Goal: Task Accomplishment & Management: Manage account settings

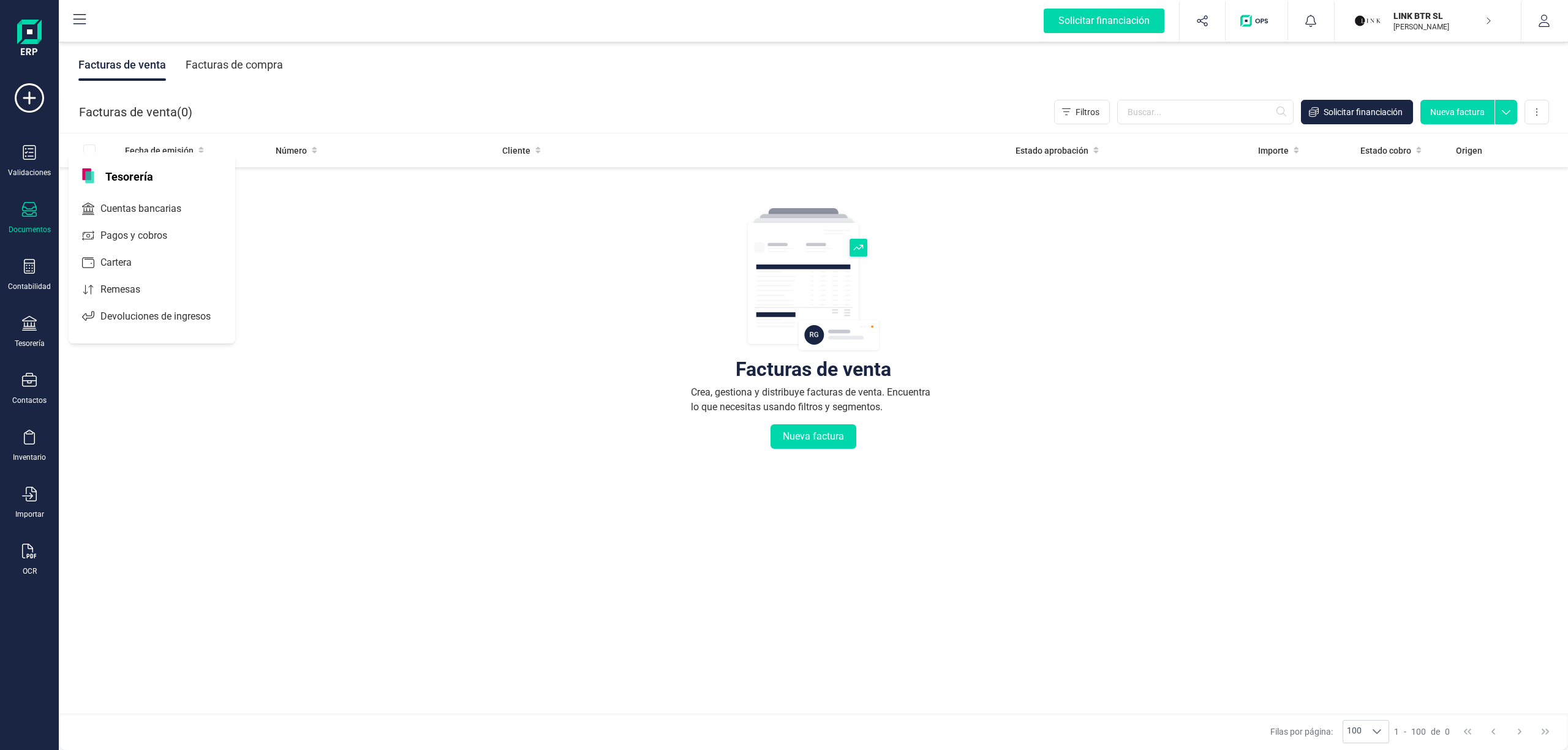
click at [113, 175] on span "Tesorería" at bounding box center [128, 175] width 62 height 15
click at [495, 336] on div "Facturas de venta Crea, gestiona y distribuye facturas de venta. Encuentra lo q…" at bounding box center [814, 402] width 1460 height 460
click at [25, 342] on div "Tesorería" at bounding box center [30, 344] width 30 height 10
click at [136, 211] on span "Cuentas bancarias" at bounding box center [149, 209] width 108 height 15
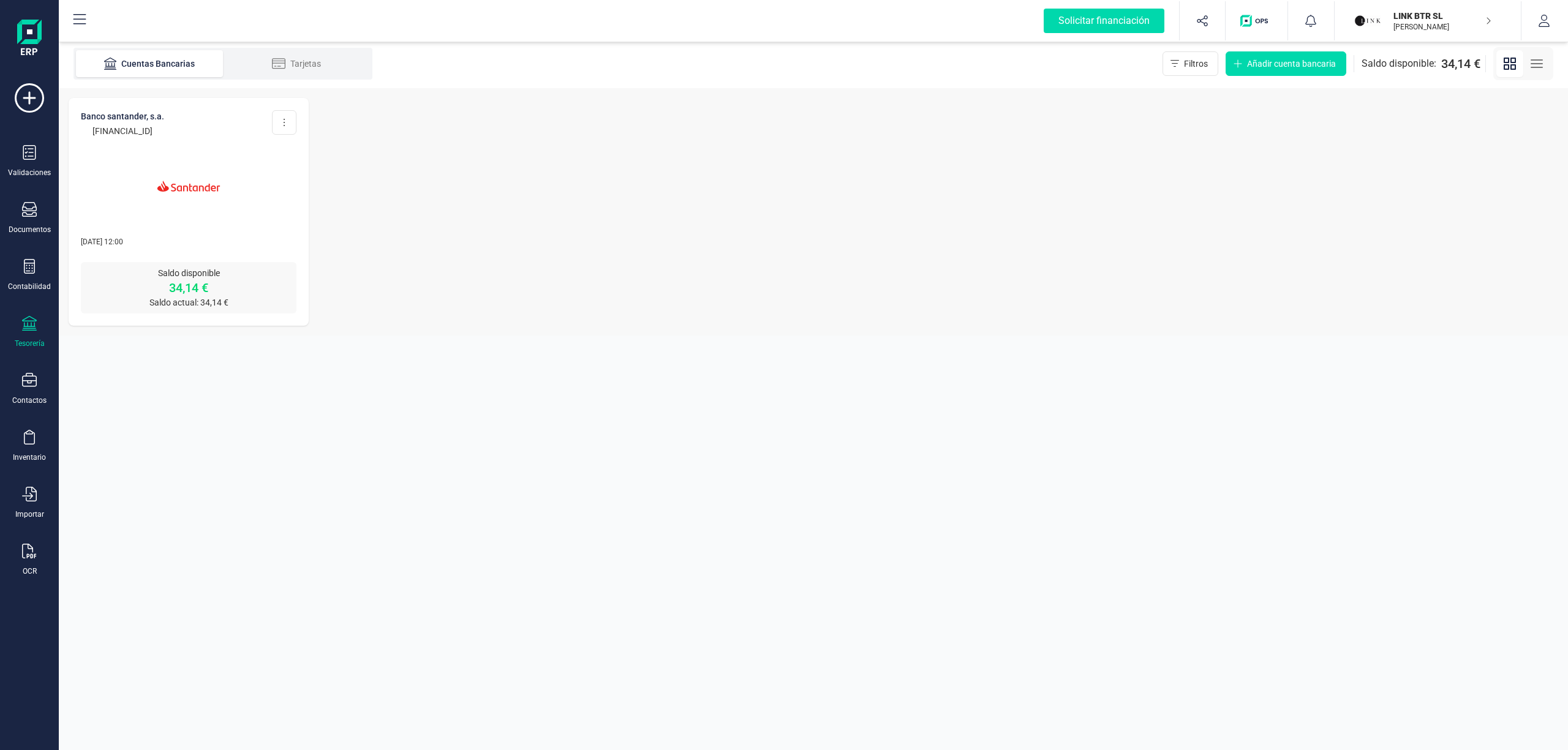
click at [1532, 65] on icon "button" at bounding box center [1537, 64] width 15 height 15
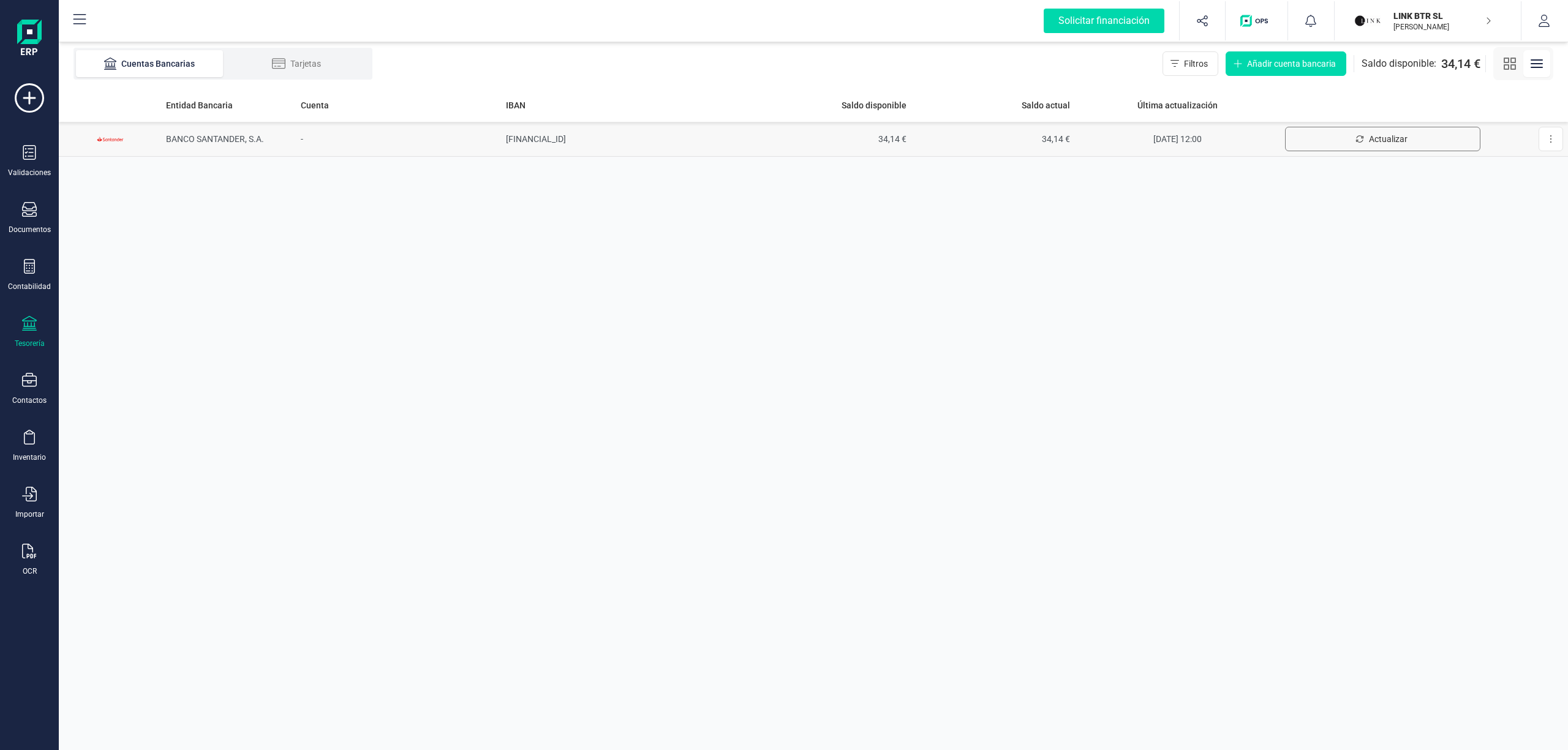
click at [1360, 142] on icon "Actualizar" at bounding box center [1359, 139] width 7 height 7
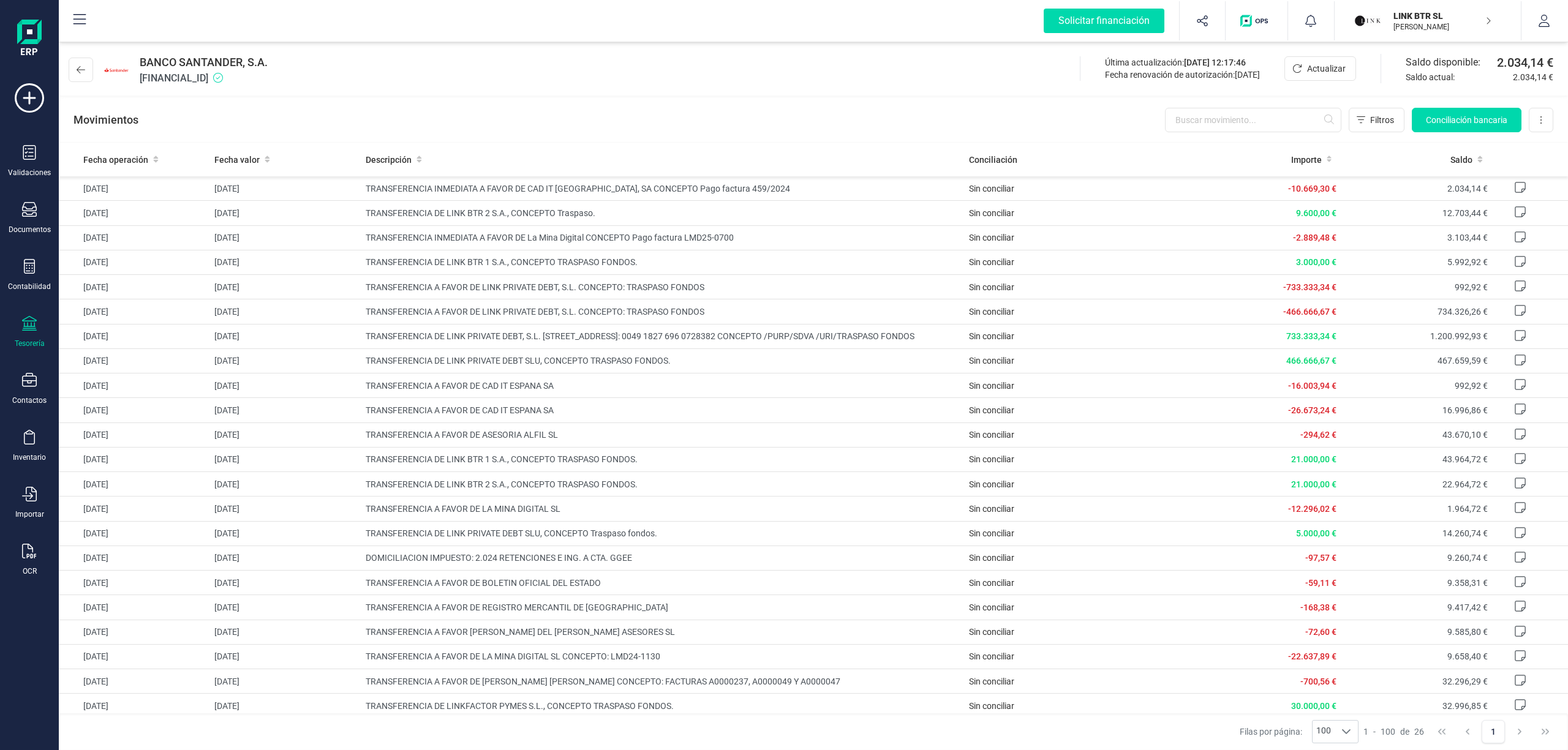
click at [1412, 15] on p "LINK BTR SL" at bounding box center [1442, 16] width 98 height 12
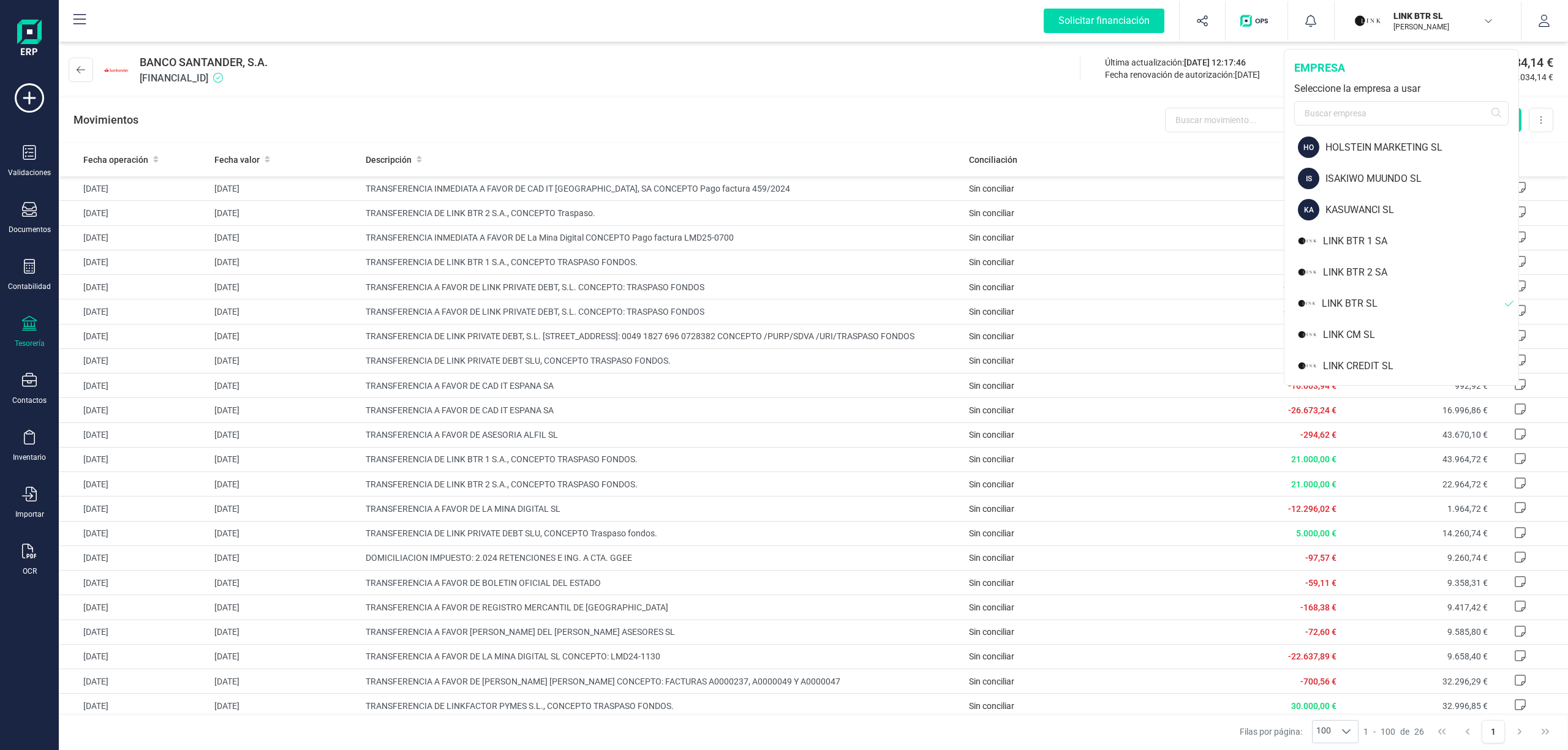
scroll to position [789, 0]
click at [1349, 204] on div "LINK BTR 1 SA" at bounding box center [1421, 206] width 195 height 15
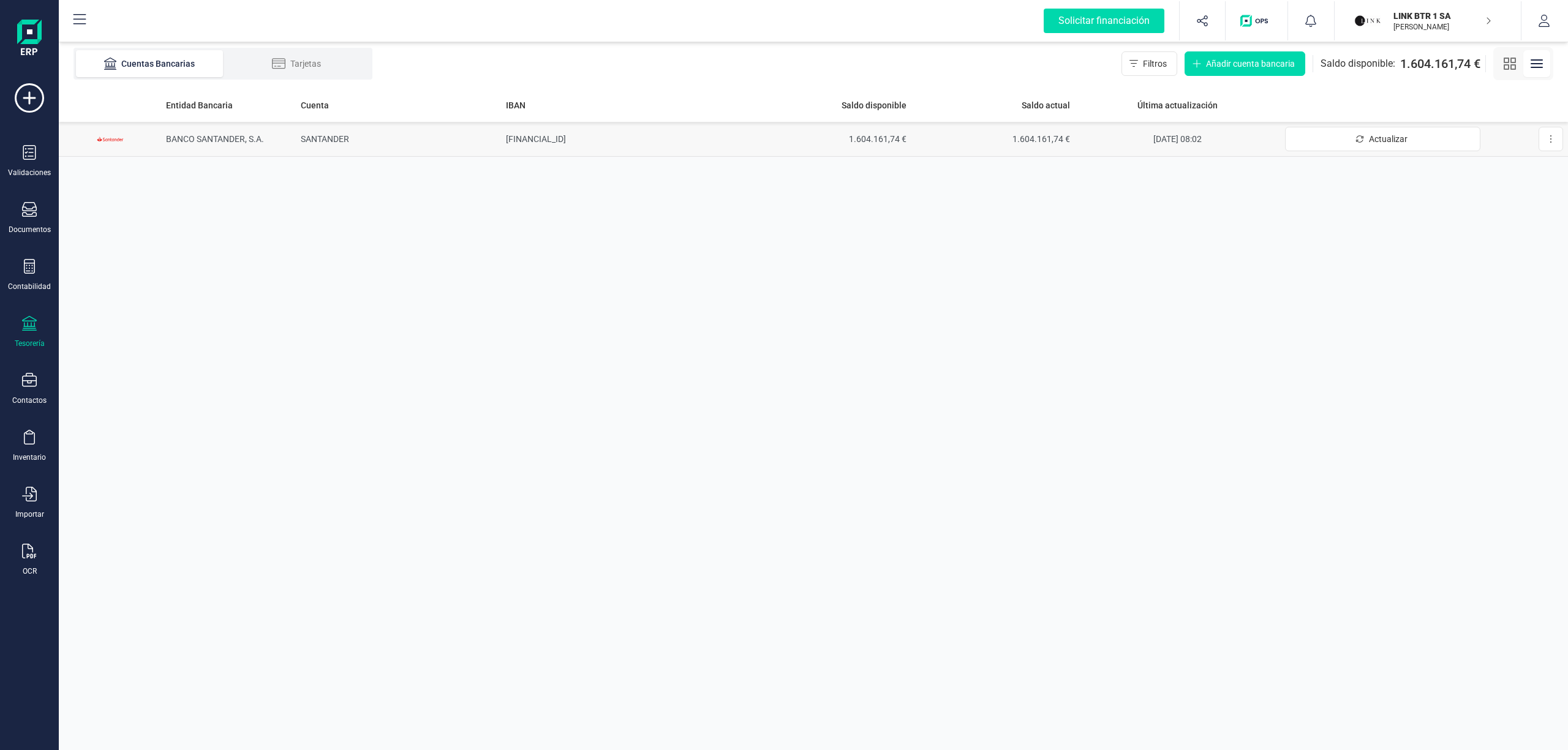
click at [567, 138] on td "ES1100491827802310655303" at bounding box center [623, 139] width 246 height 35
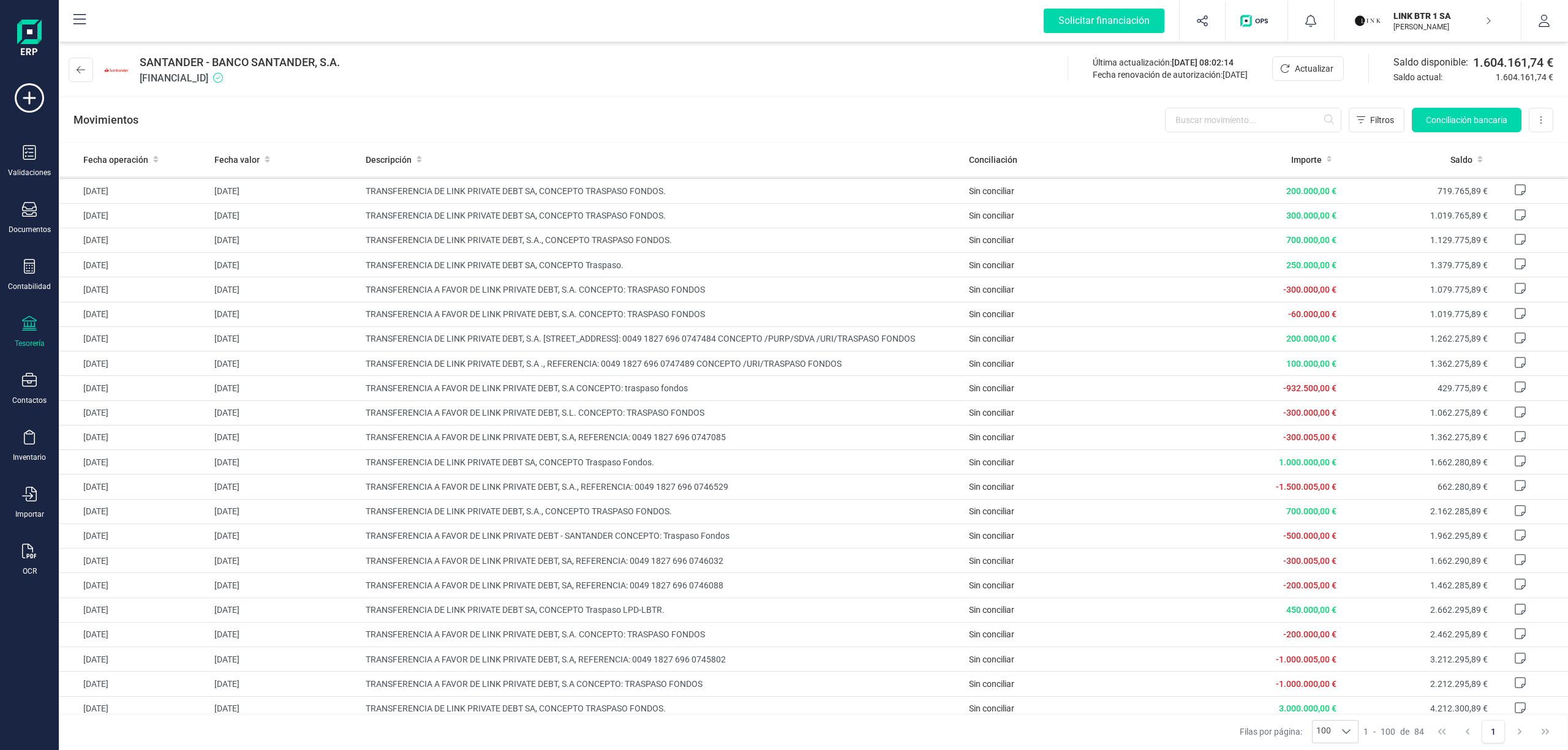
scroll to position [1575, 0]
click at [243, 76] on span "ES1100491827802310655303" at bounding box center [240, 79] width 200 height 15
copy span "ES1100491827802310655303"
click at [77, 67] on icon at bounding box center [80, 70] width 8 height 10
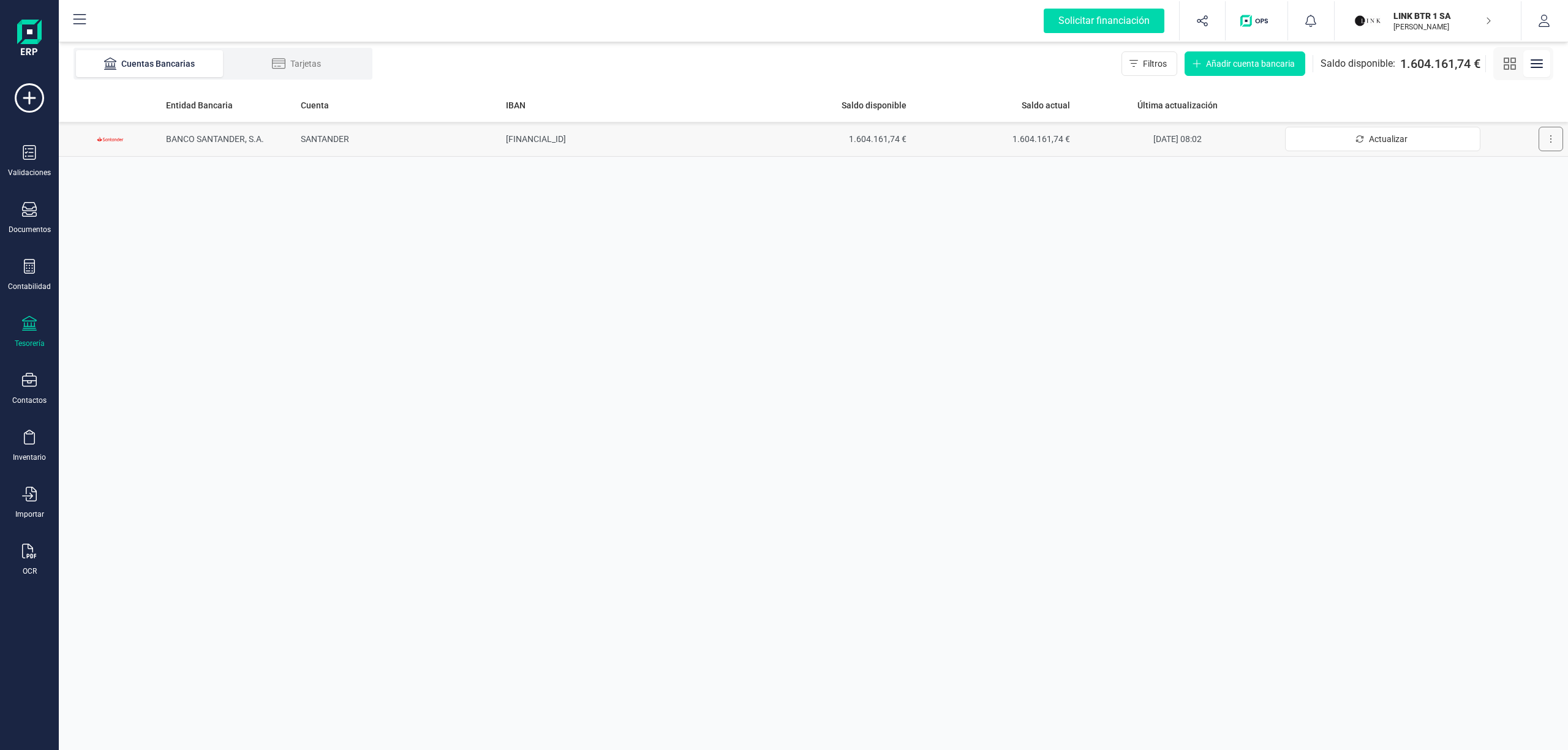
click at [1545, 140] on button at bounding box center [1551, 139] width 25 height 25
click at [1498, 194] on span "Desconectar cuenta" at bounding box center [1515, 194] width 76 height 12
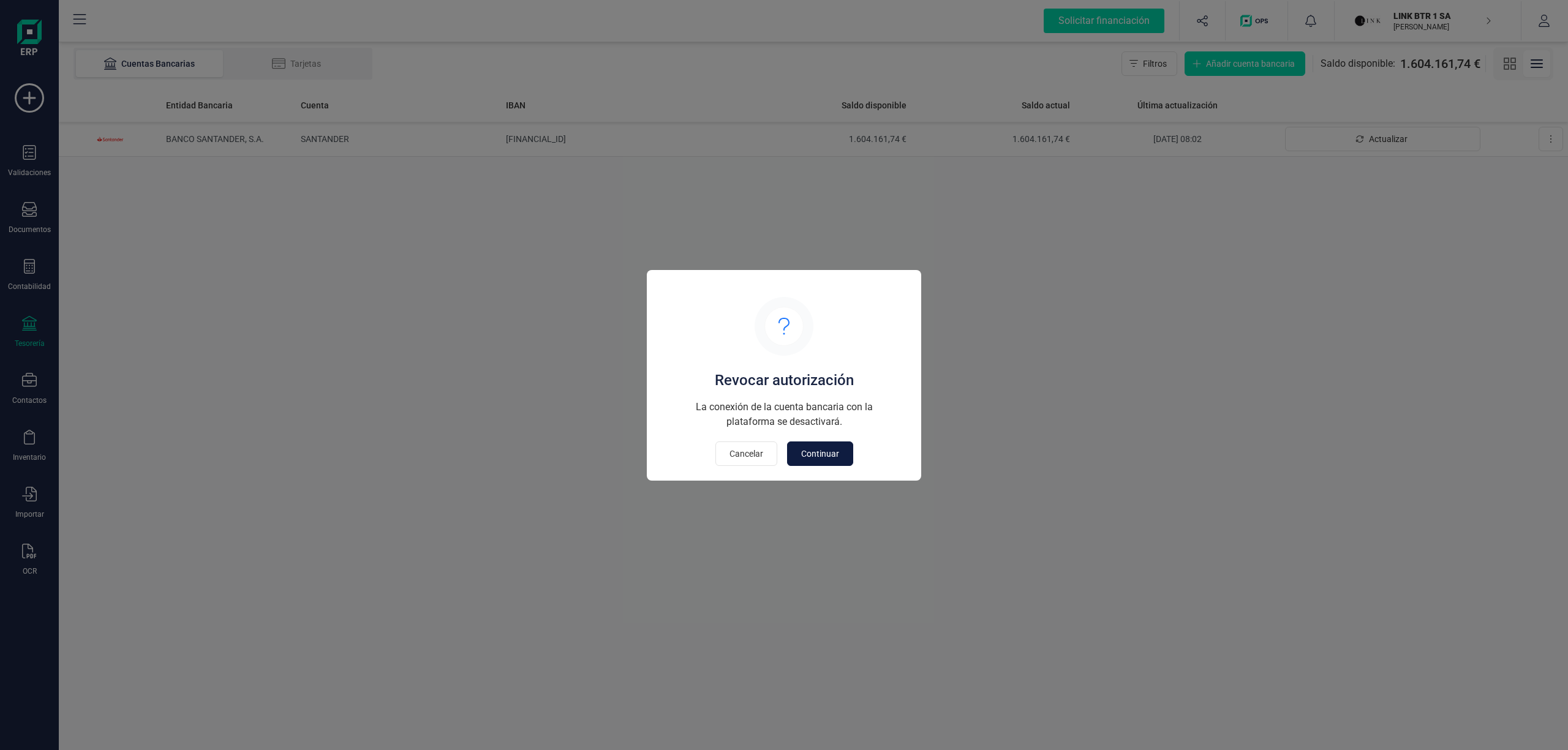
click at [816, 457] on span "Continuar" at bounding box center [820, 454] width 38 height 12
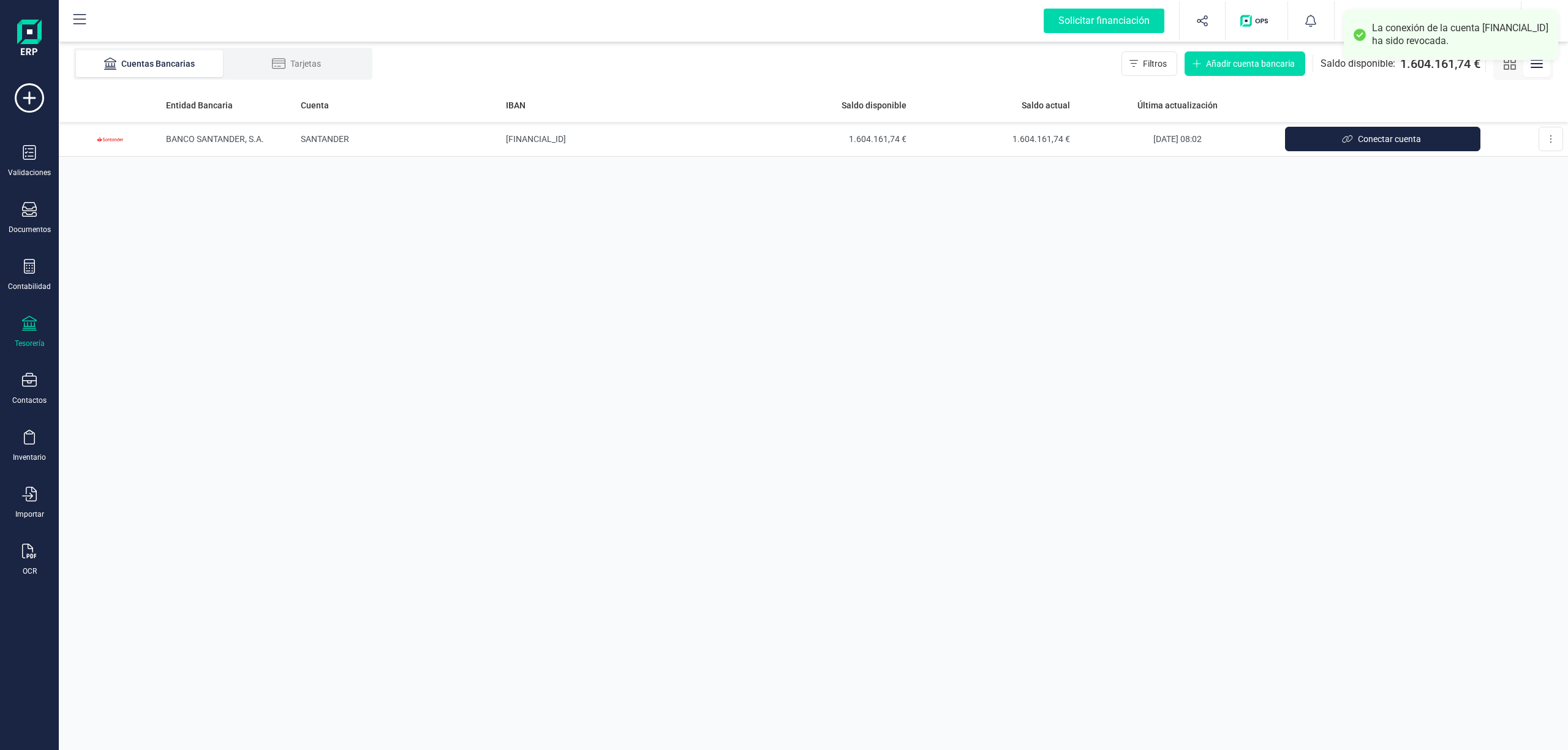
click at [1330, 444] on div "Entidad Bancaria Cuenta IBAN Saldo disponible Saldo actual Última actualización…" at bounding box center [813, 420] width 1509 height 662
click at [1432, 263] on div "Entidad Bancaria Cuenta IBAN Saldo disponible Saldo actual Última actualización…" at bounding box center [813, 420] width 1509 height 662
click at [1368, 140] on span "Conectar cuenta" at bounding box center [1389, 139] width 63 height 12
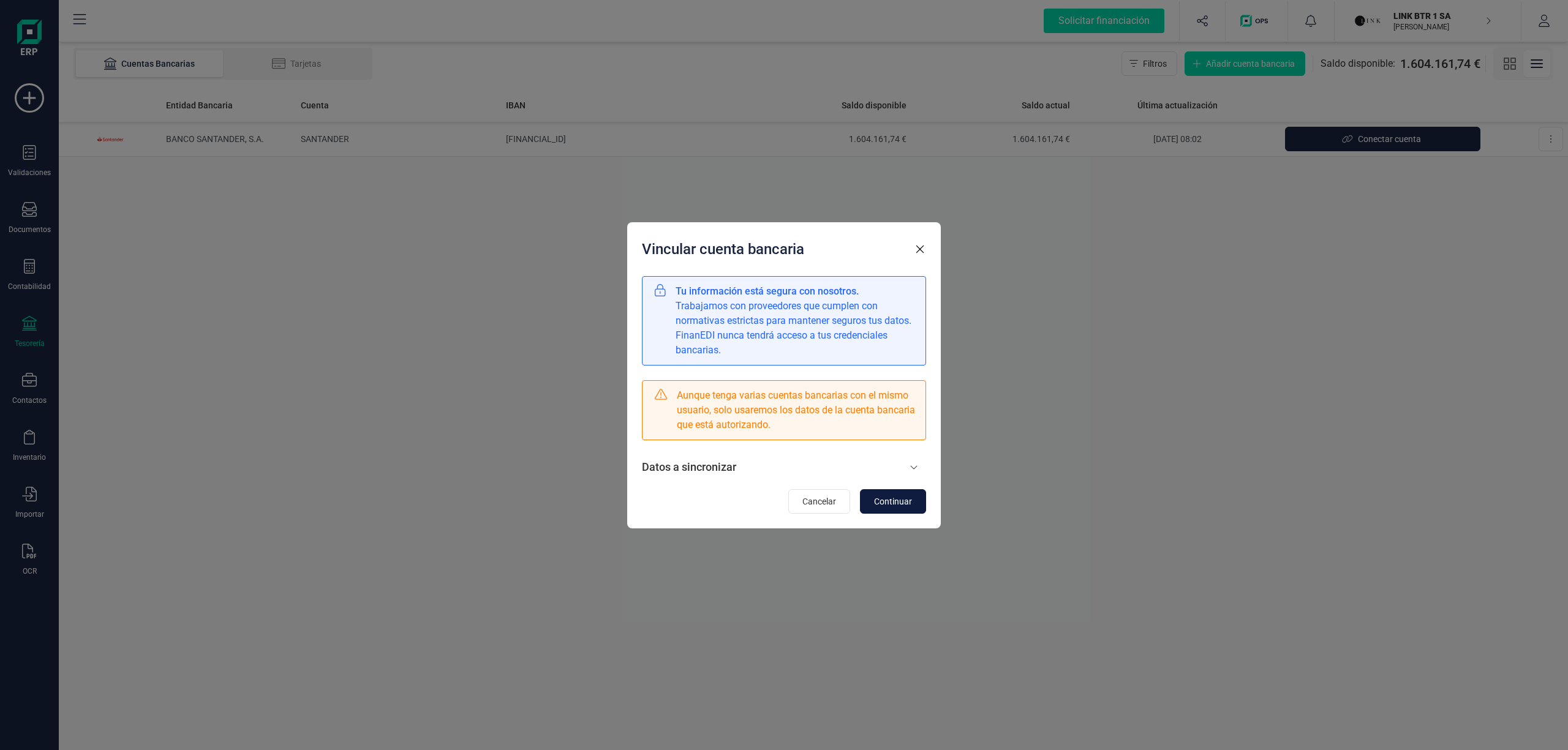
click at [892, 501] on span "Continuar" at bounding box center [893, 502] width 38 height 12
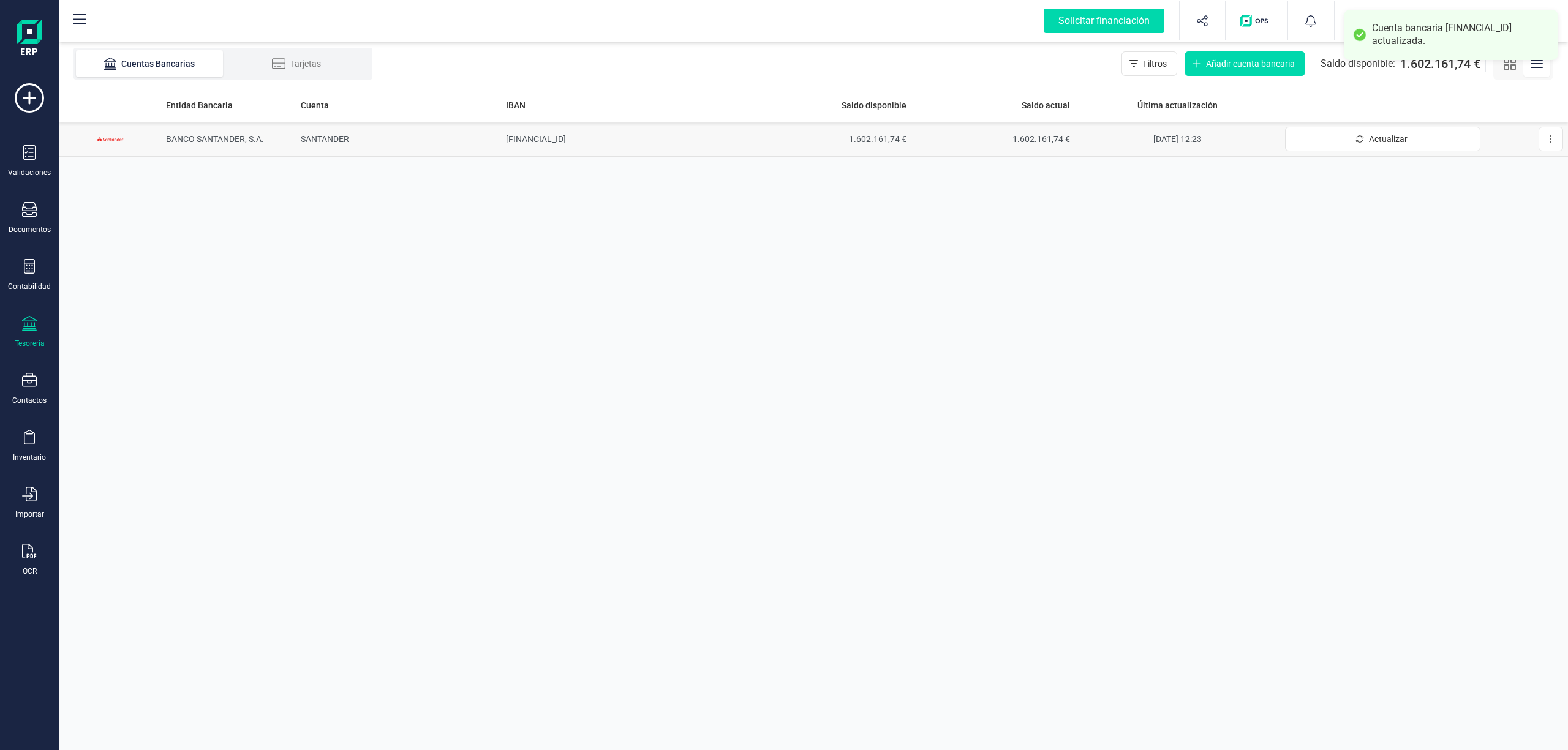
click at [542, 132] on td "ES1100491827802310655303" at bounding box center [623, 139] width 246 height 35
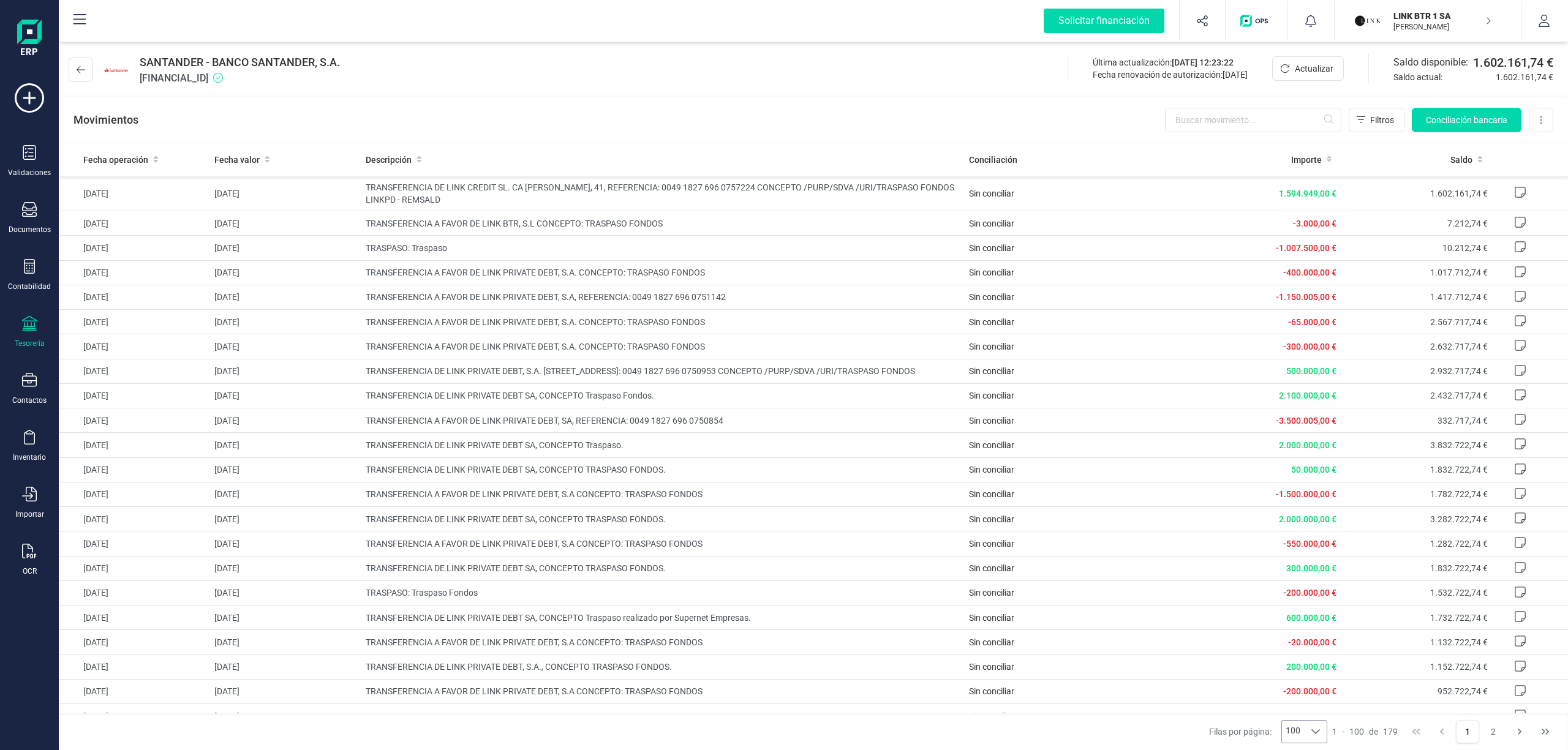
click at [1315, 731] on icon at bounding box center [1315, 732] width 10 height 10
click at [1304, 704] on span "100" at bounding box center [1299, 704] width 15 height 12
click at [1517, 733] on icon "Next Page" at bounding box center [1520, 732] width 10 height 10
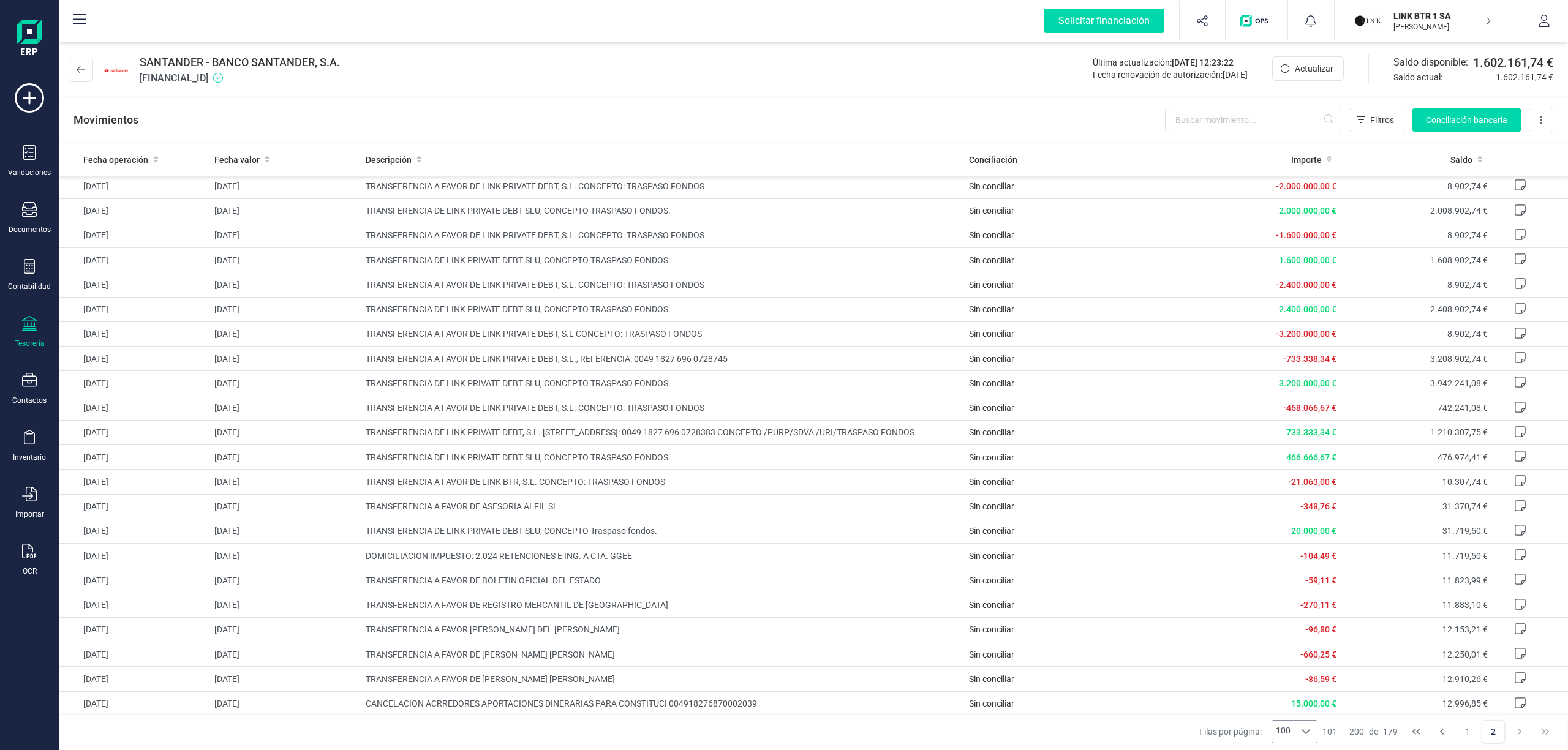
scroll to position [1439, 0]
click at [1291, 71] on button "Actualizar" at bounding box center [1308, 69] width 72 height 25
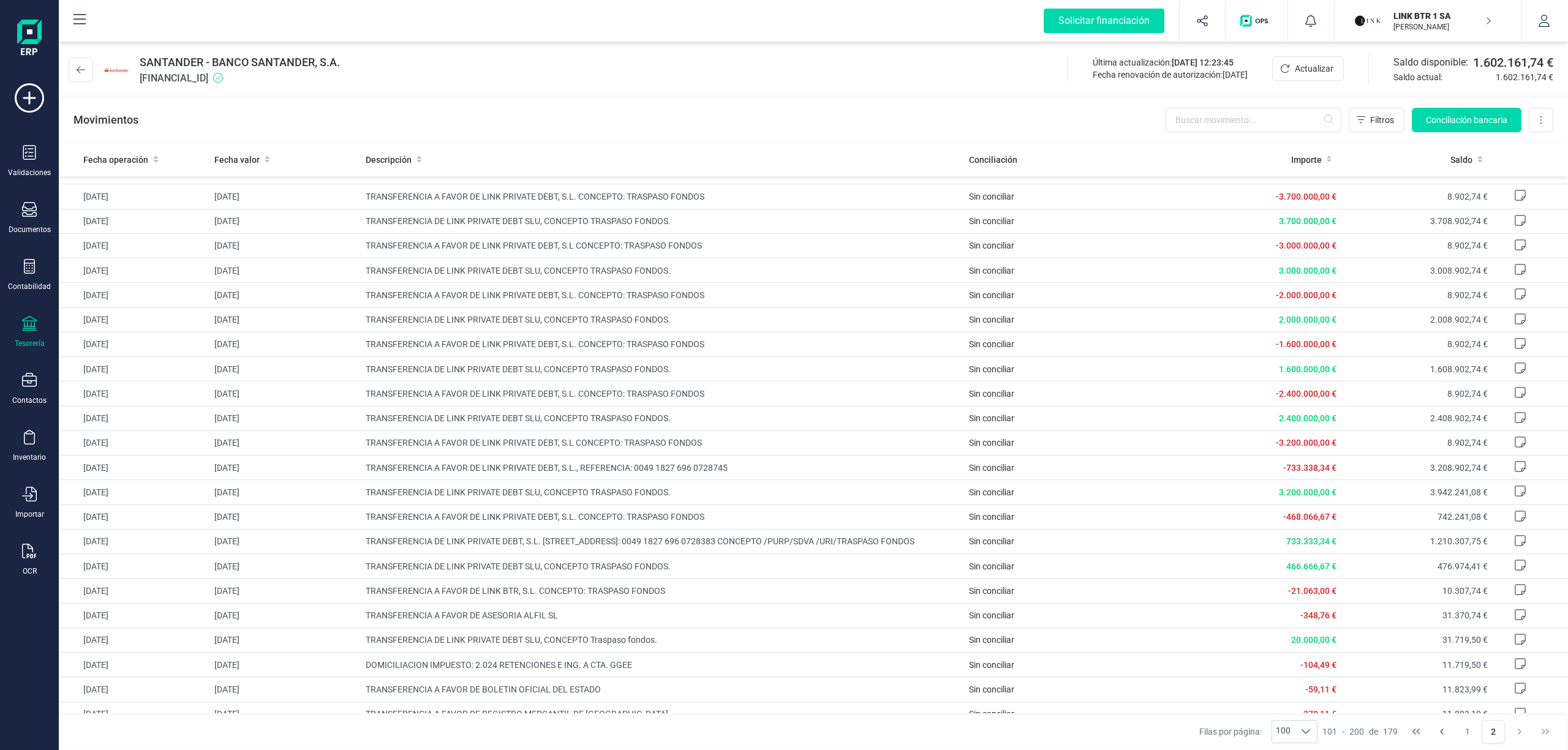
scroll to position [1439, 0]
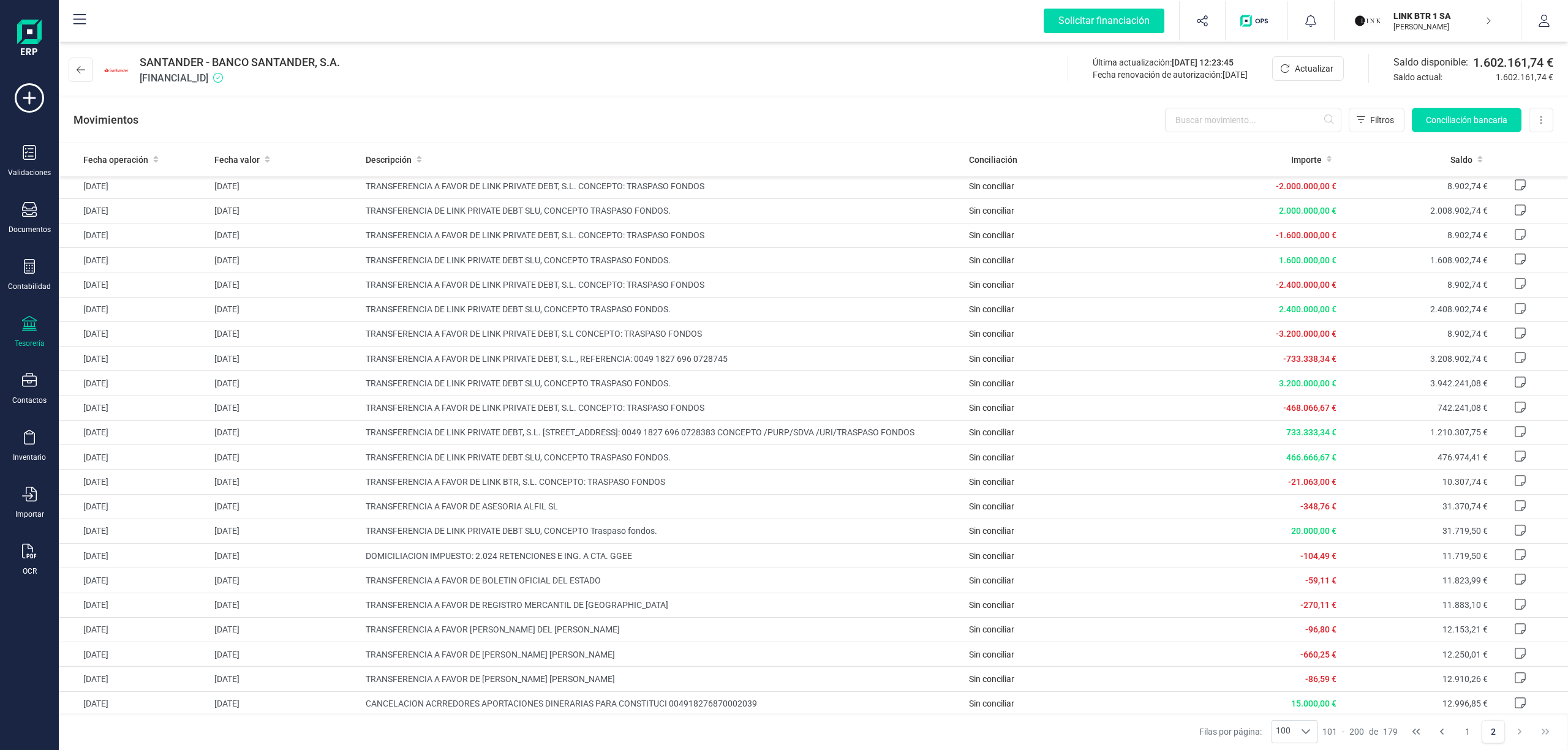
click at [1436, 17] on p "LINK BTR 1 SA" at bounding box center [1442, 16] width 98 height 12
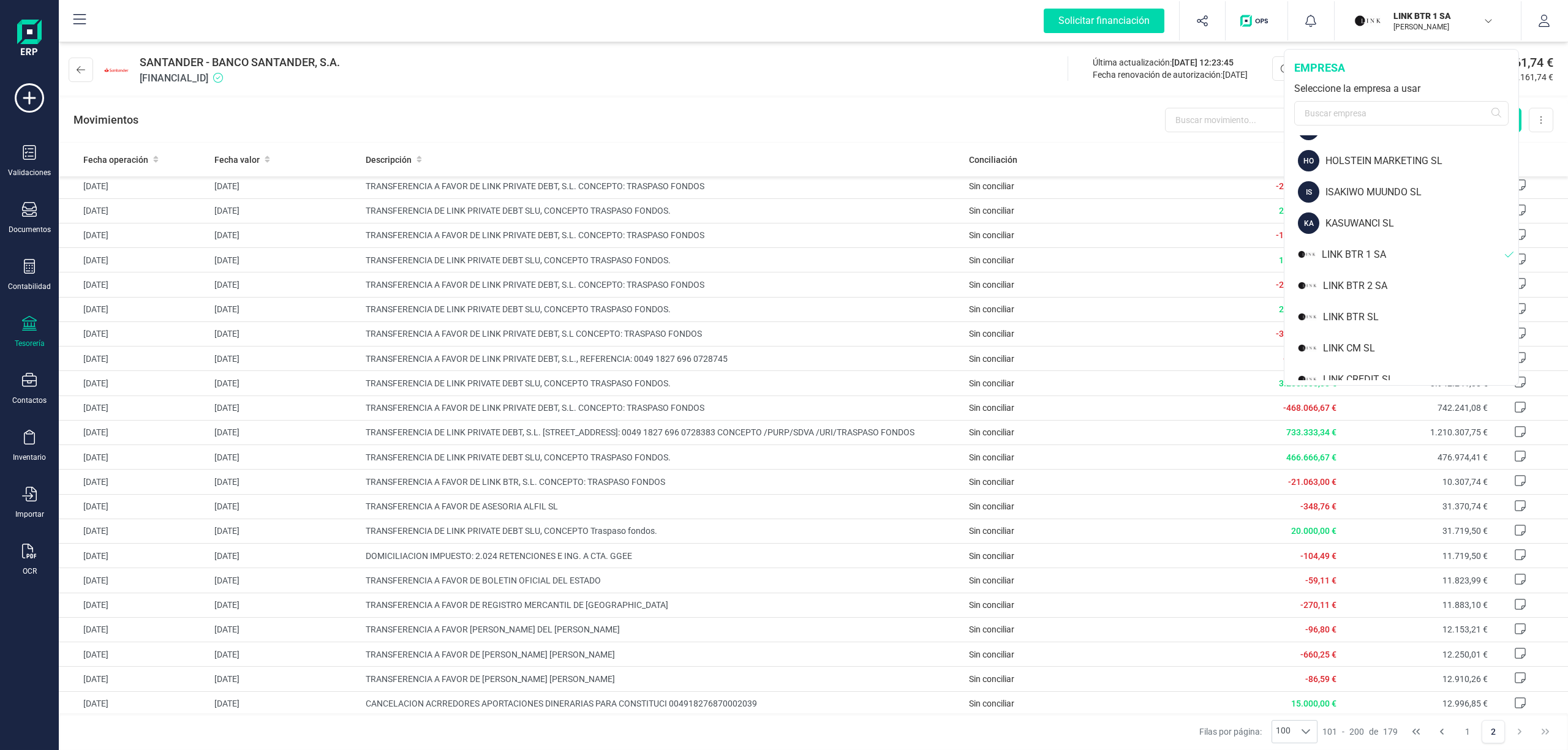
scroll to position [789, 0]
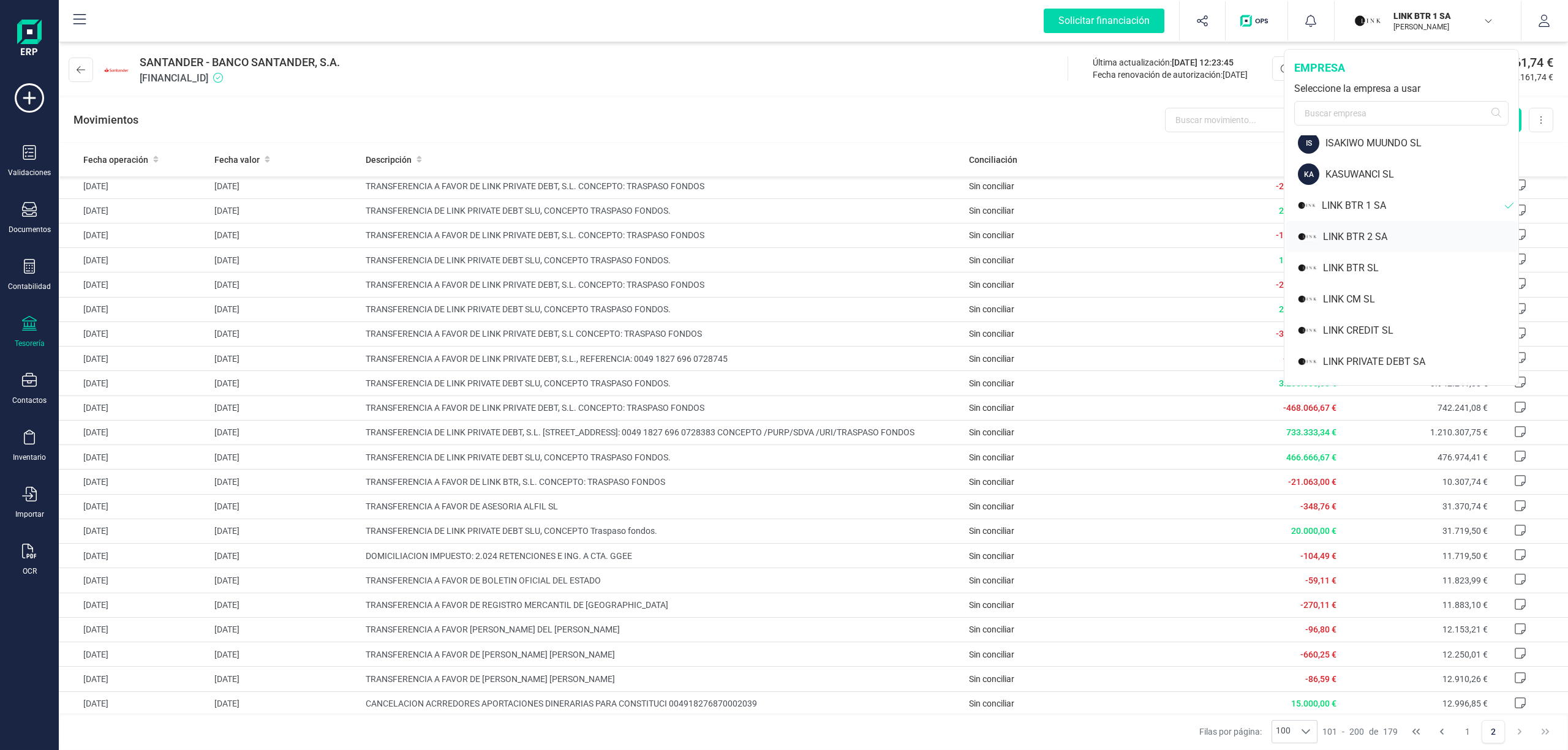
click at [1355, 236] on div "LINK BTR 2 SA" at bounding box center [1421, 237] width 195 height 15
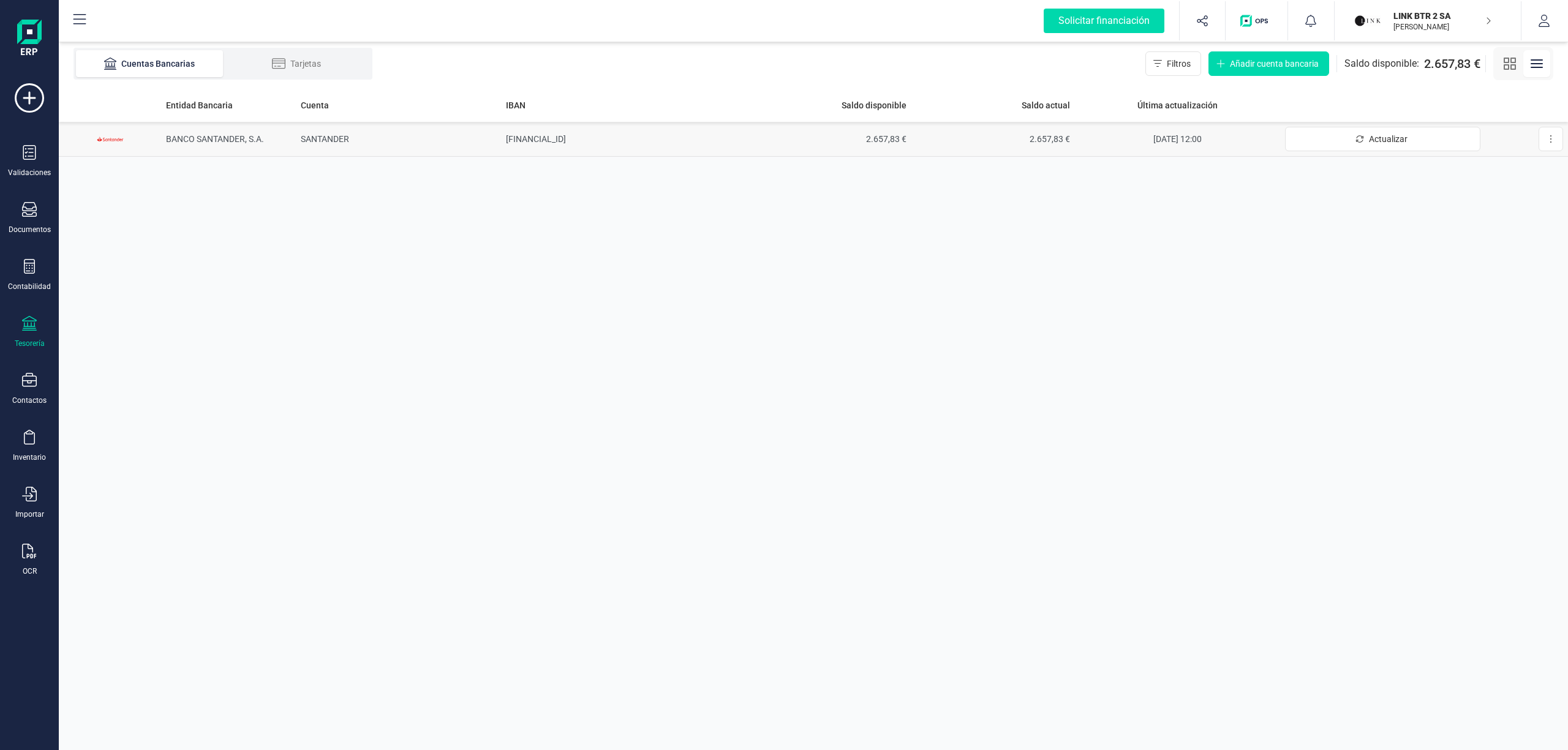
click at [530, 127] on td "[FINANCIAL_ID]" at bounding box center [623, 139] width 246 height 35
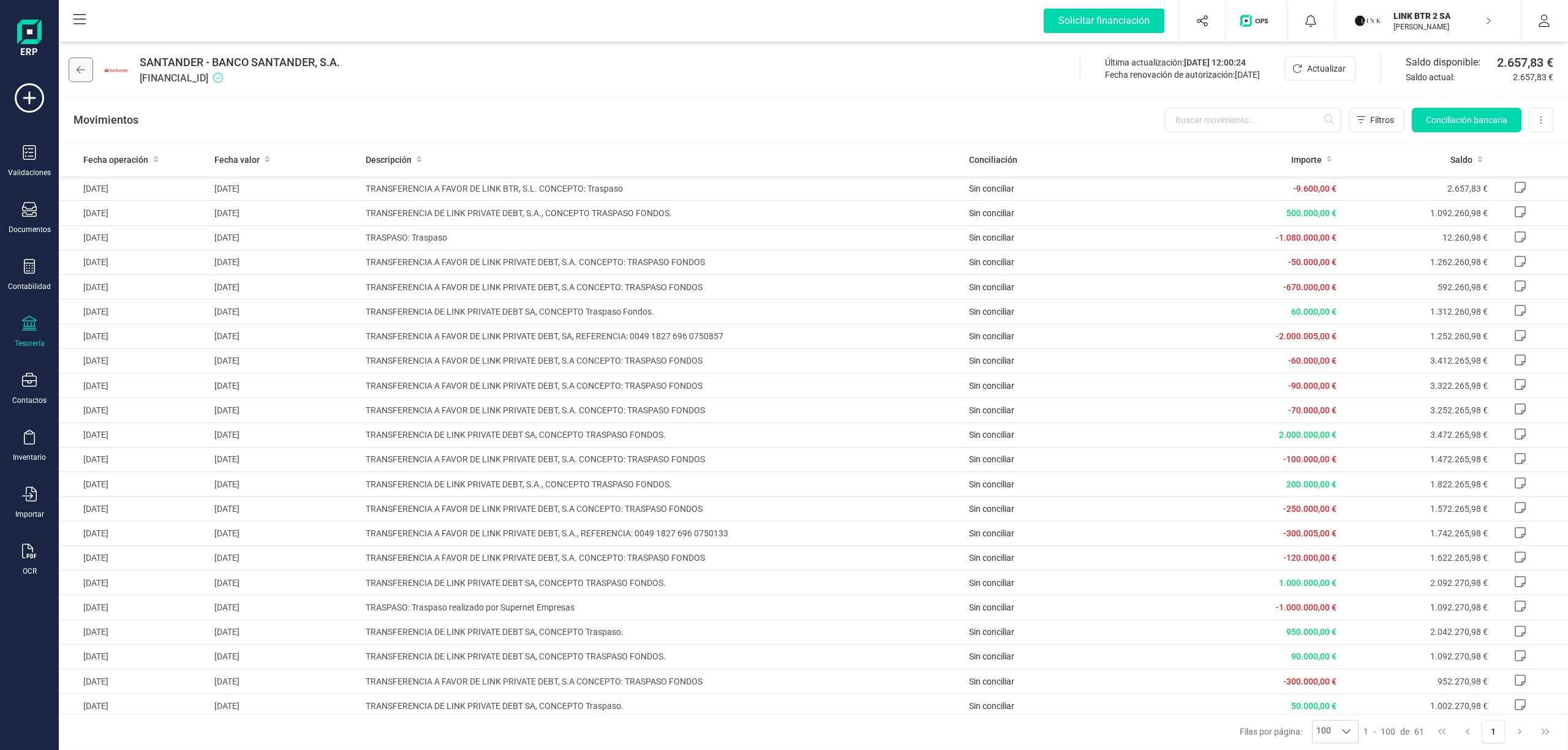
click at [79, 64] on button at bounding box center [81, 70] width 25 height 25
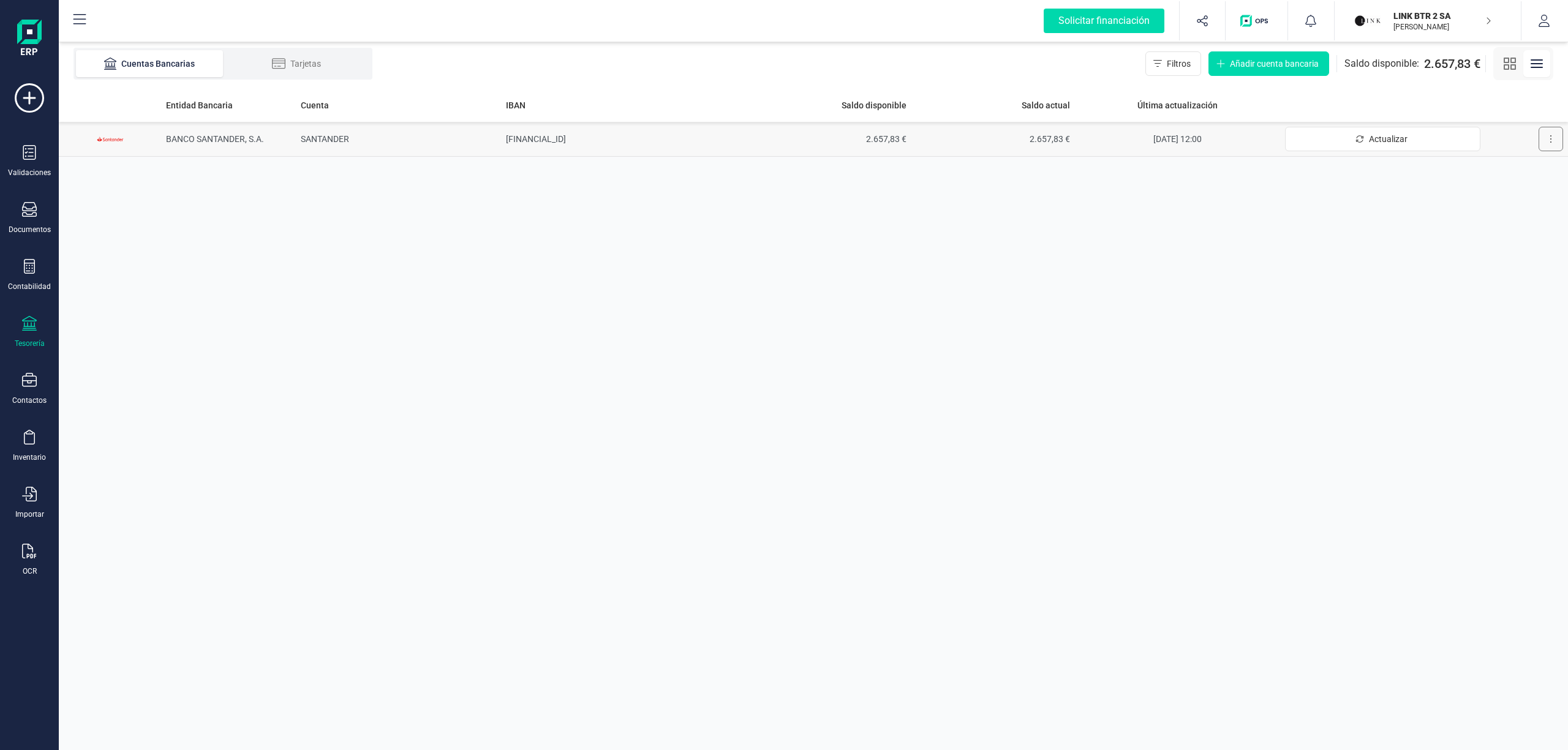
click at [1554, 138] on button at bounding box center [1551, 139] width 25 height 25
click at [1488, 191] on span "Desconectar cuenta" at bounding box center [1515, 194] width 76 height 12
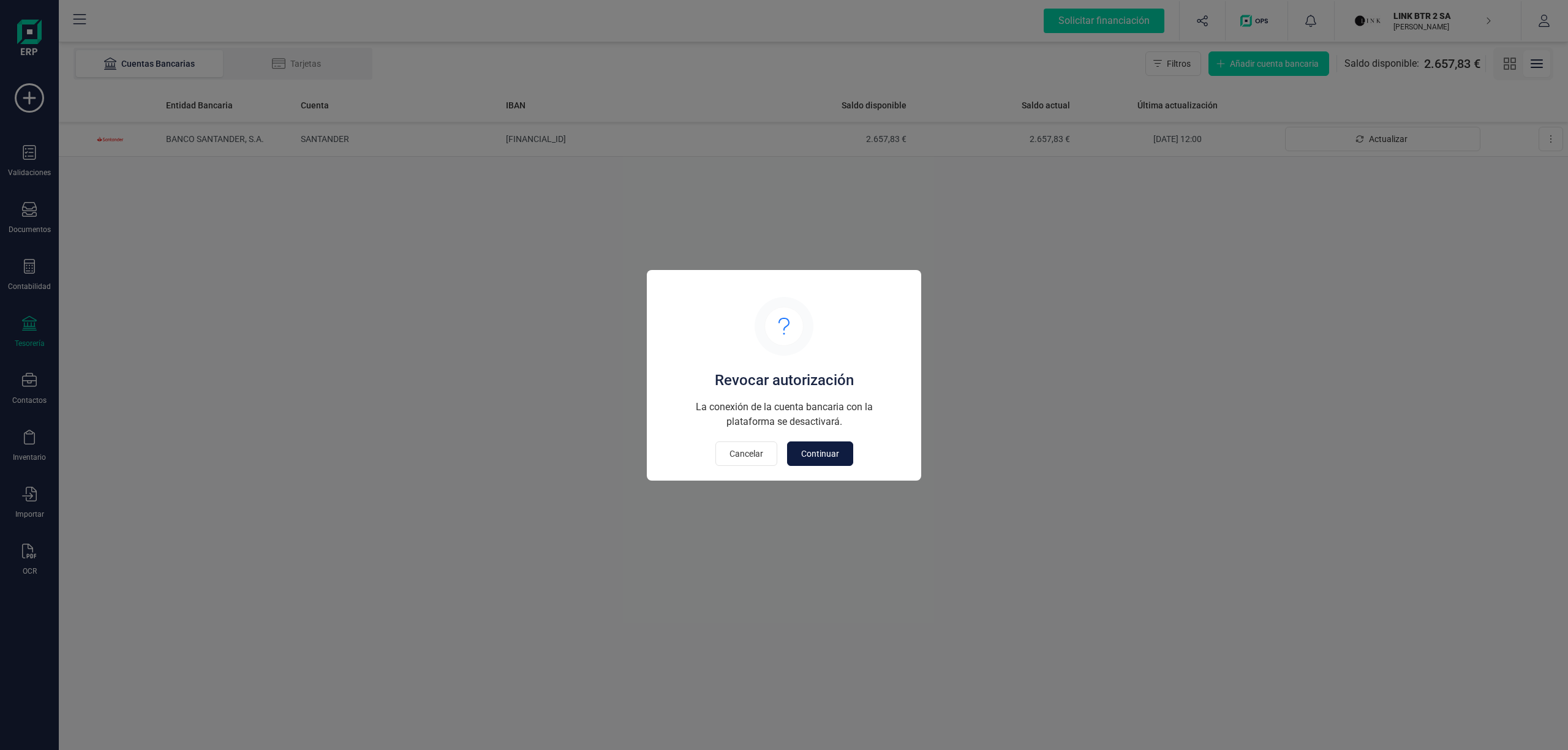
click at [811, 446] on button "Continuar" at bounding box center [820, 454] width 66 height 25
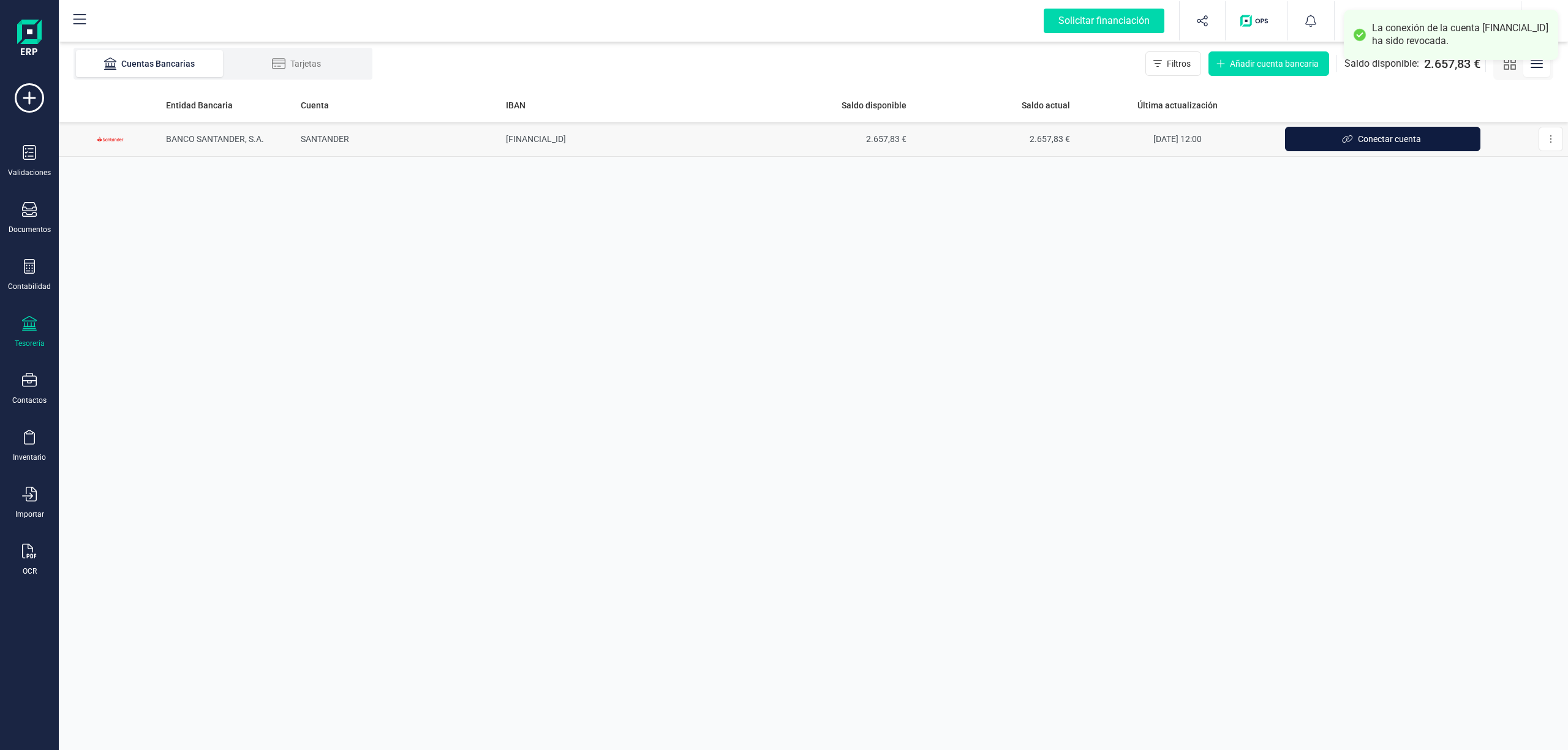
click at [1374, 140] on span "Conectar cuenta" at bounding box center [1389, 139] width 63 height 12
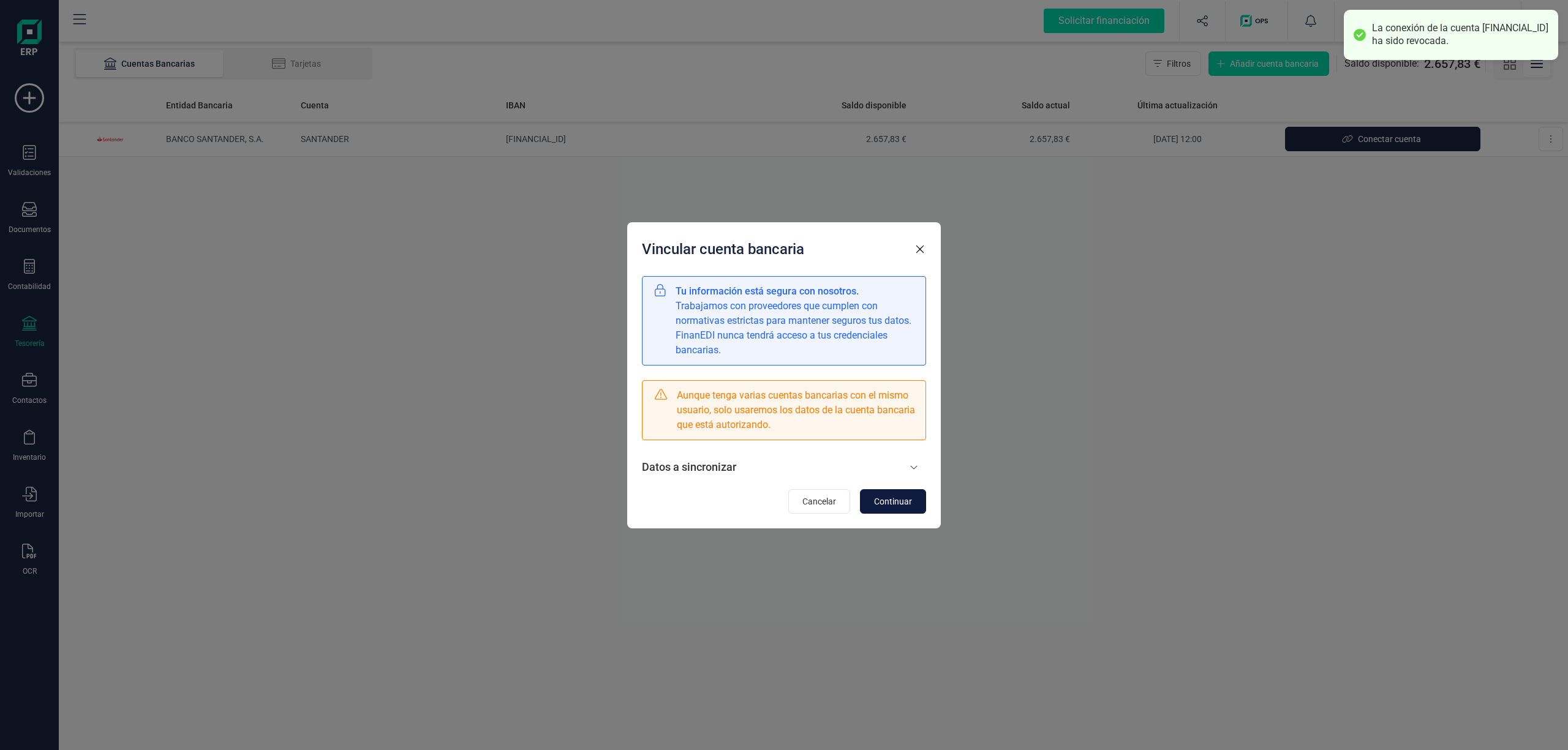
click at [882, 500] on span "Continuar" at bounding box center [893, 502] width 38 height 12
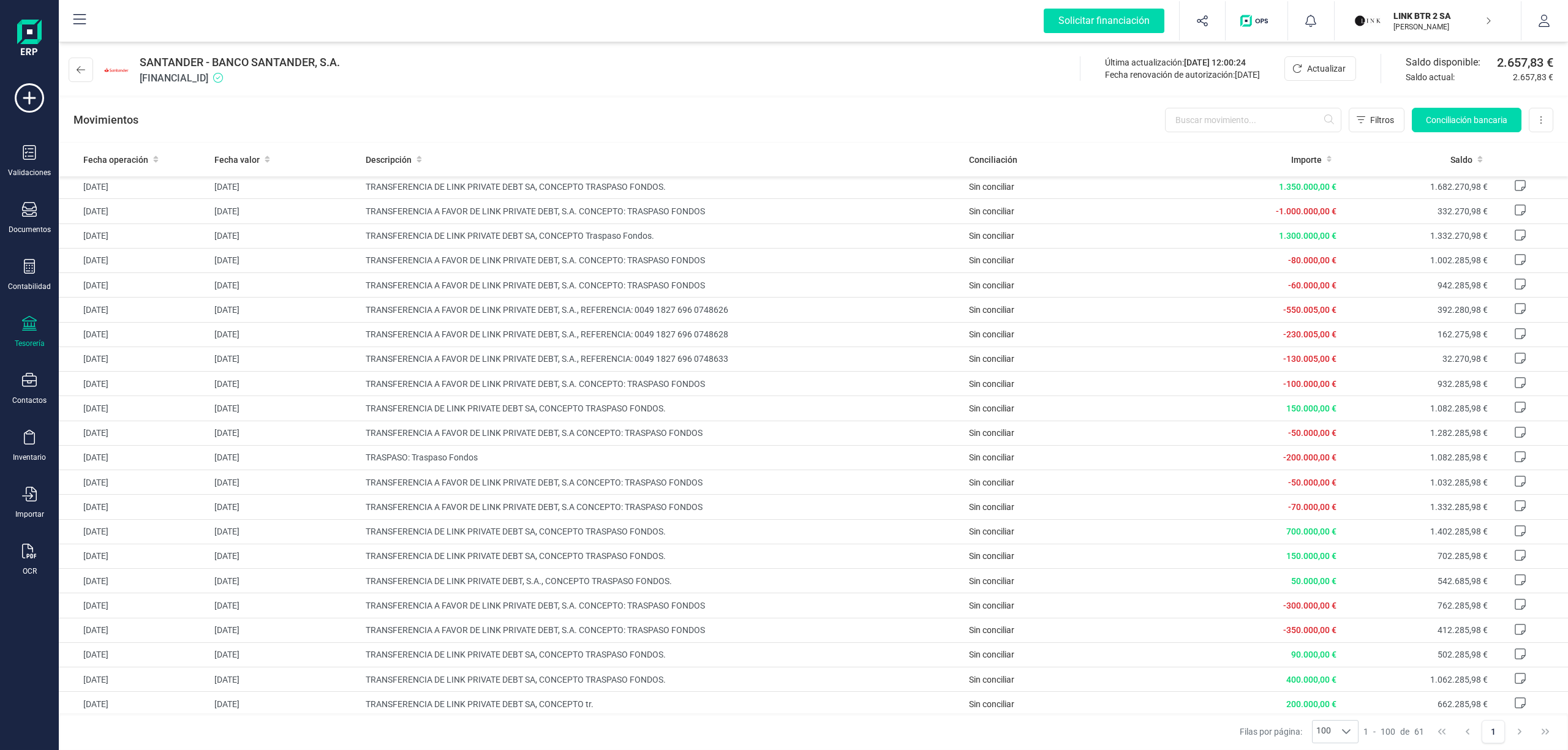
scroll to position [988, 0]
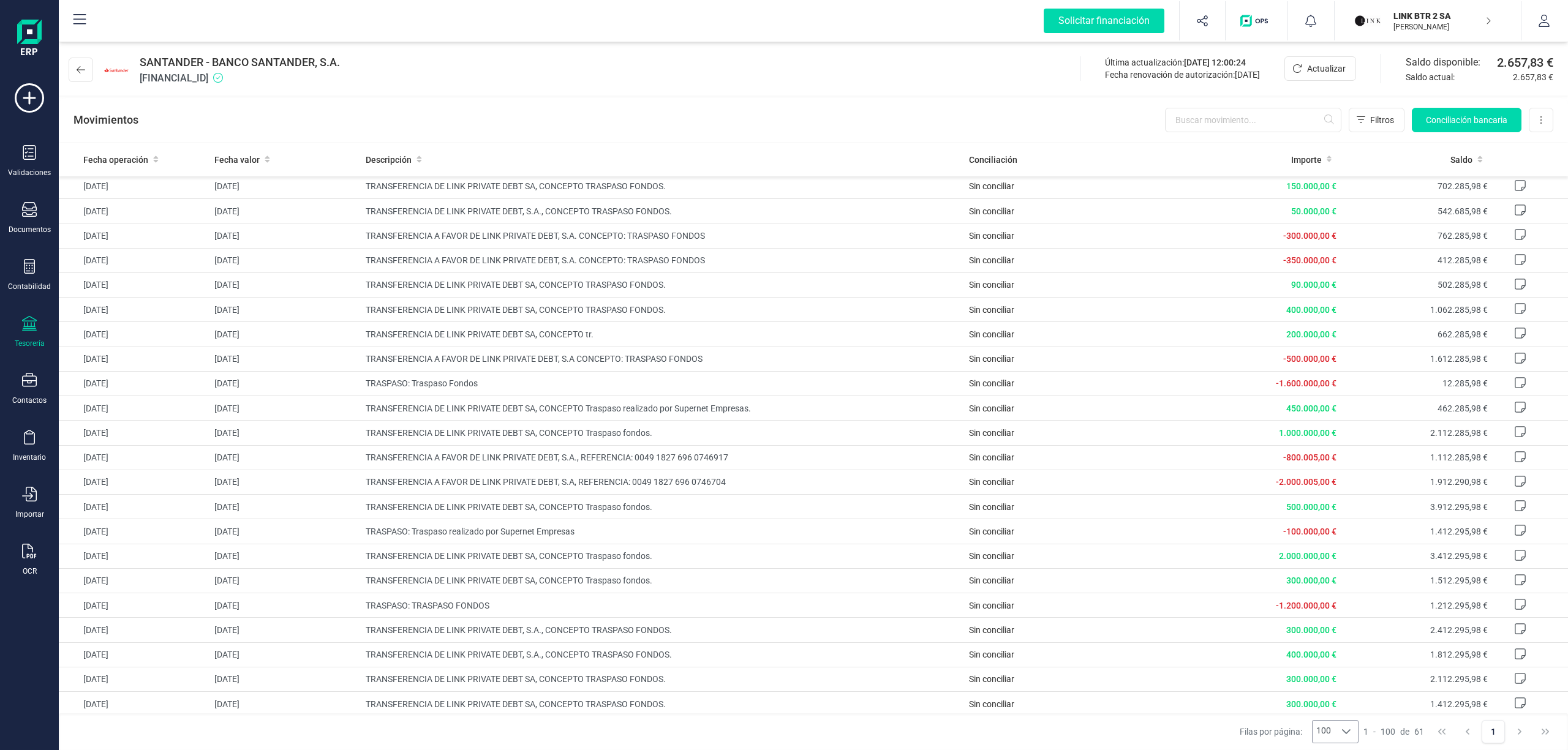
click at [1346, 729] on icon at bounding box center [1346, 732] width 10 height 10
drag, startPoint x: 296, startPoint y: 76, endPoint x: 137, endPoint y: 89, distance: 159.5
click at [137, 89] on div "SANTANDER - BANCO SANTANDER, S.A. [FINANCIAL_ID] Última actualización: [DATE] 1…" at bounding box center [813, 67] width 1509 height 56
copy span "[FINANCIAL_ID]"
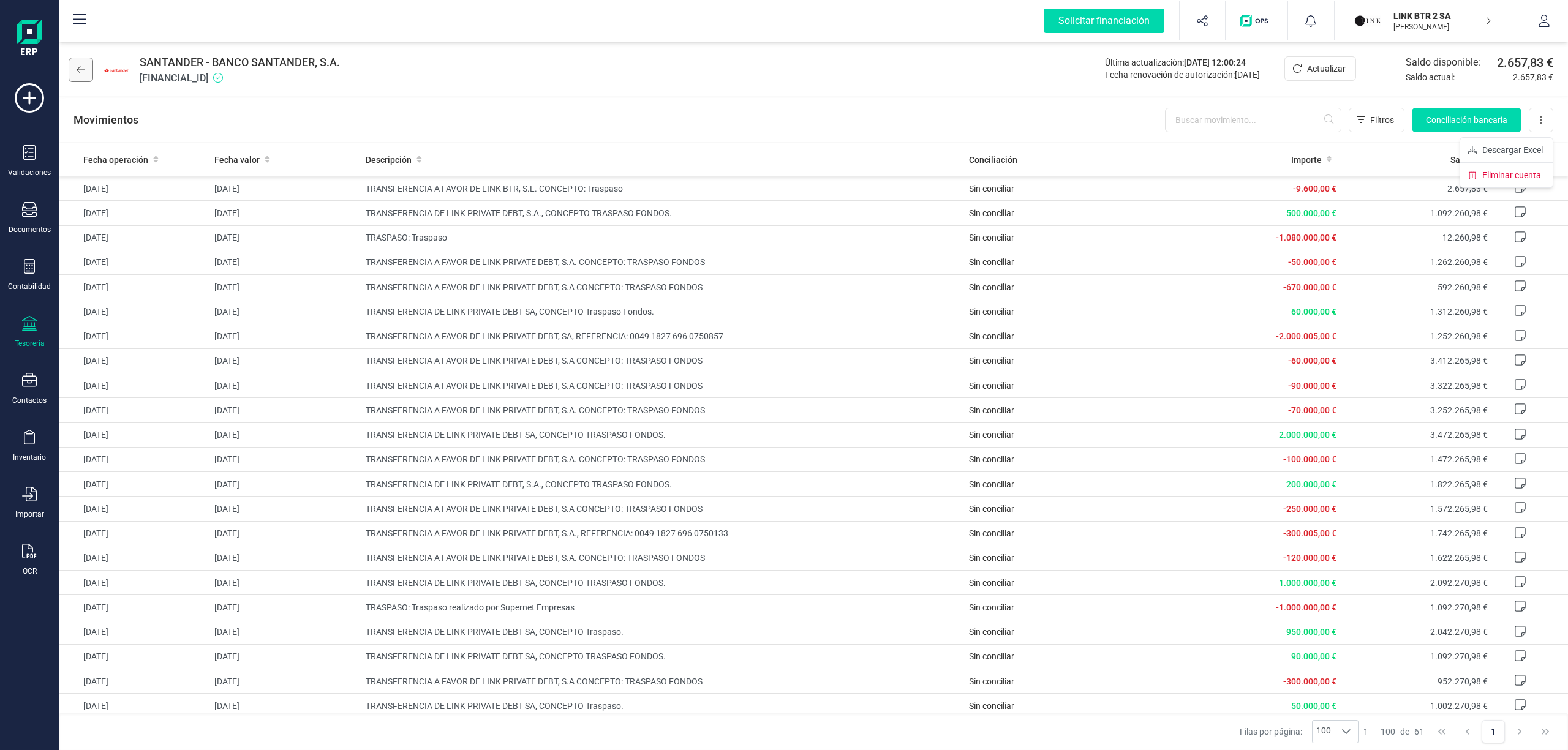
click at [86, 67] on button at bounding box center [81, 70] width 25 height 25
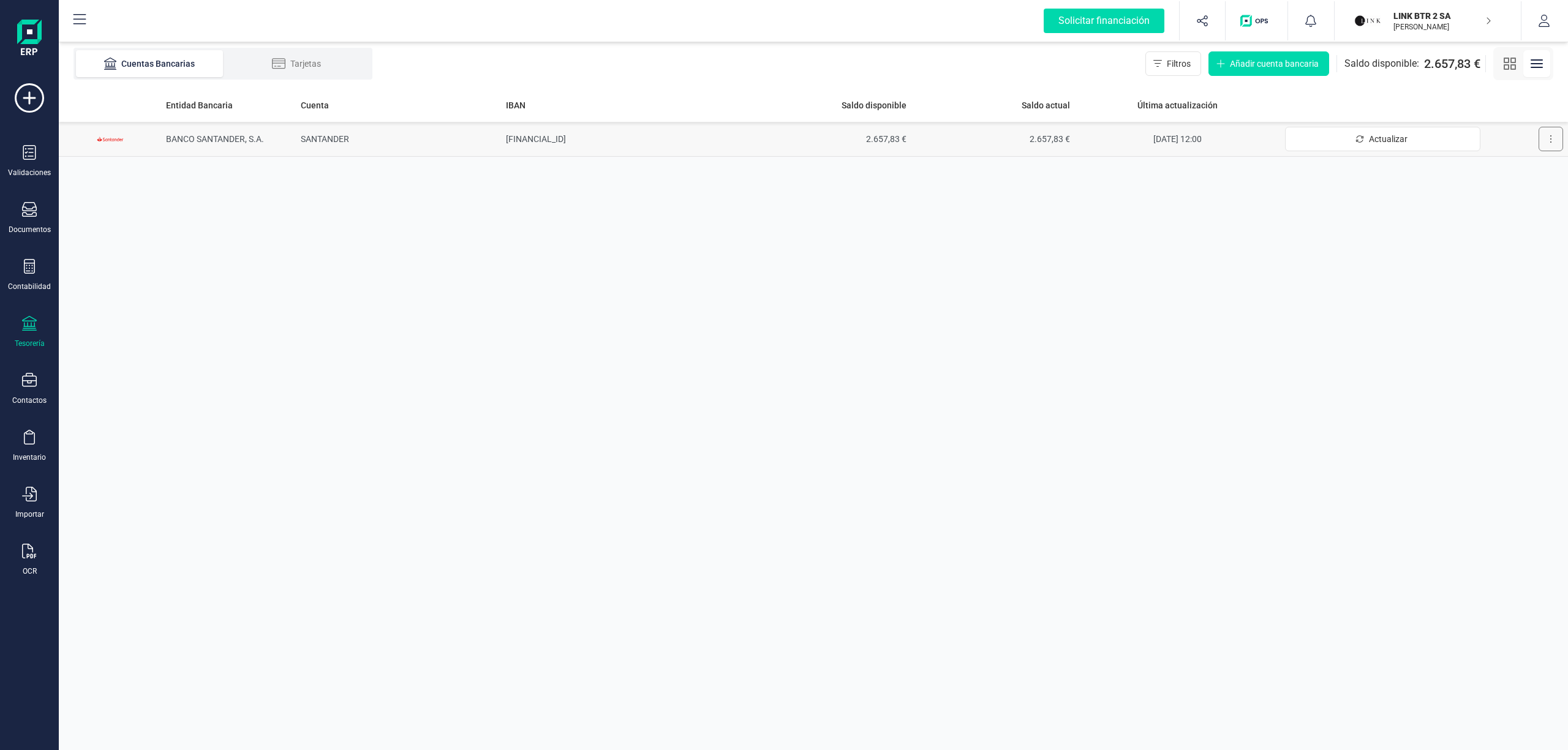
click at [1550, 132] on button at bounding box center [1551, 139] width 25 height 25
click at [1508, 195] on span "Desconectar cuenta" at bounding box center [1515, 194] width 76 height 12
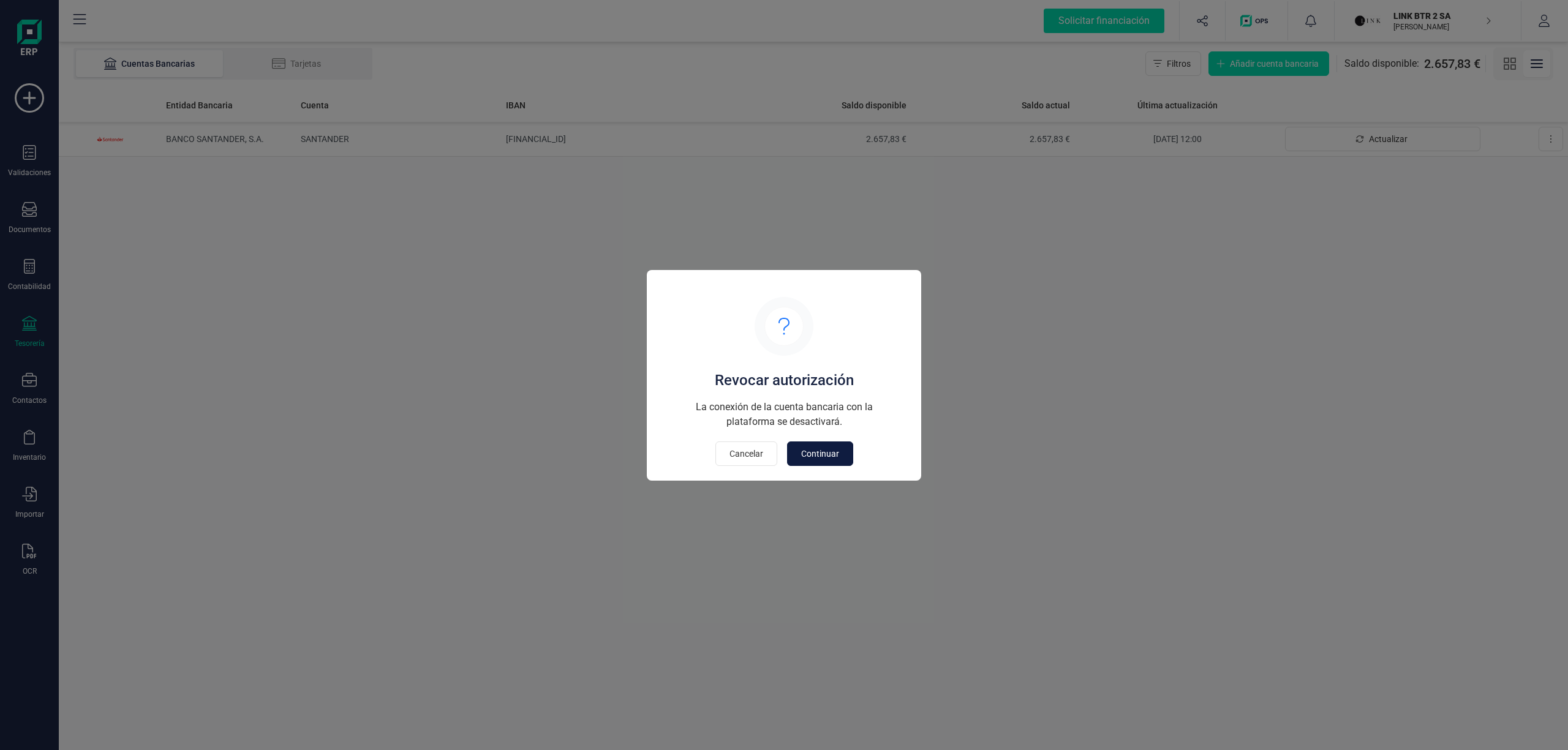
click at [830, 457] on span "Continuar" at bounding box center [820, 454] width 38 height 12
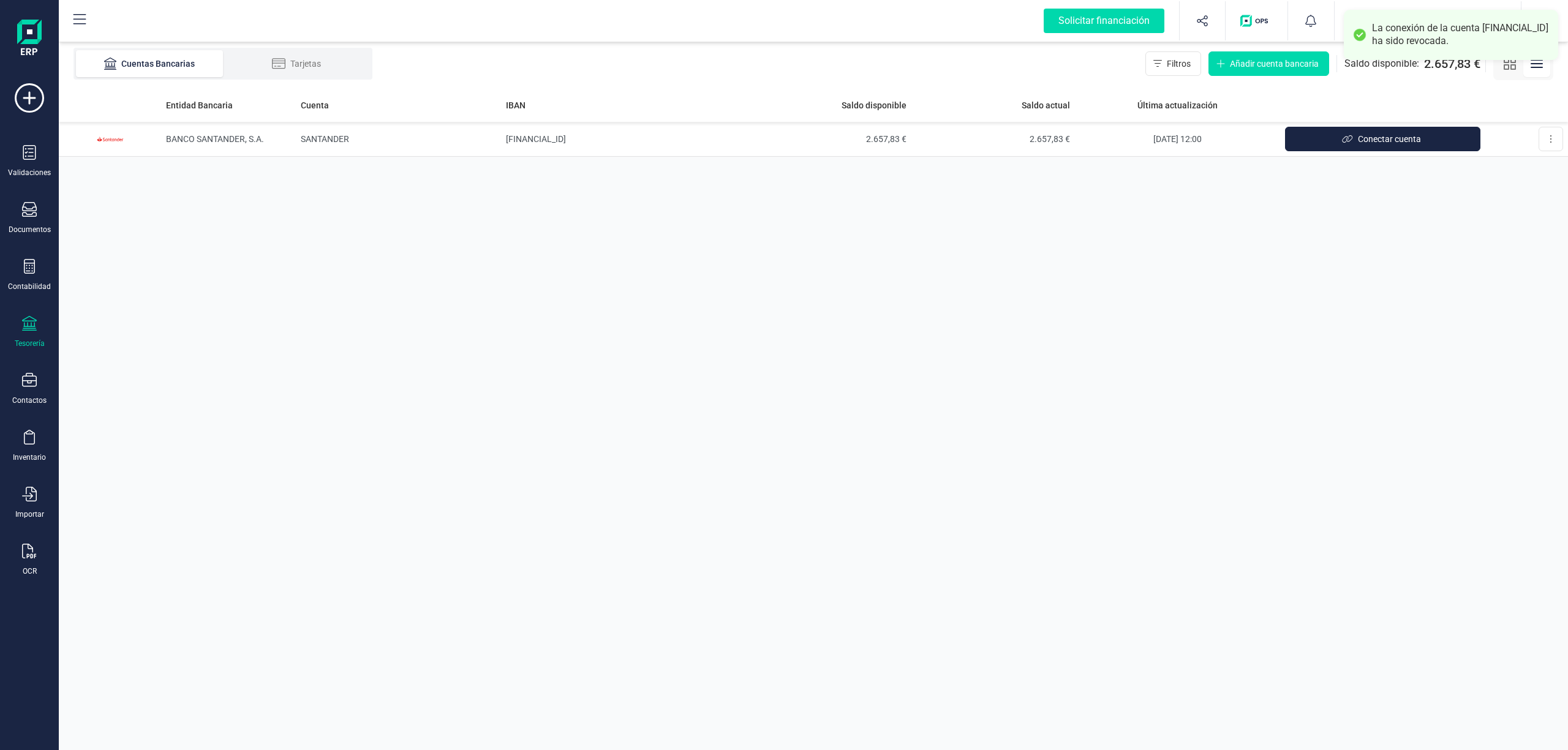
click at [1336, 316] on div "Entidad Bancaria Cuenta IBAN Saldo disponible Saldo actual Última actualización…" at bounding box center [813, 420] width 1509 height 662
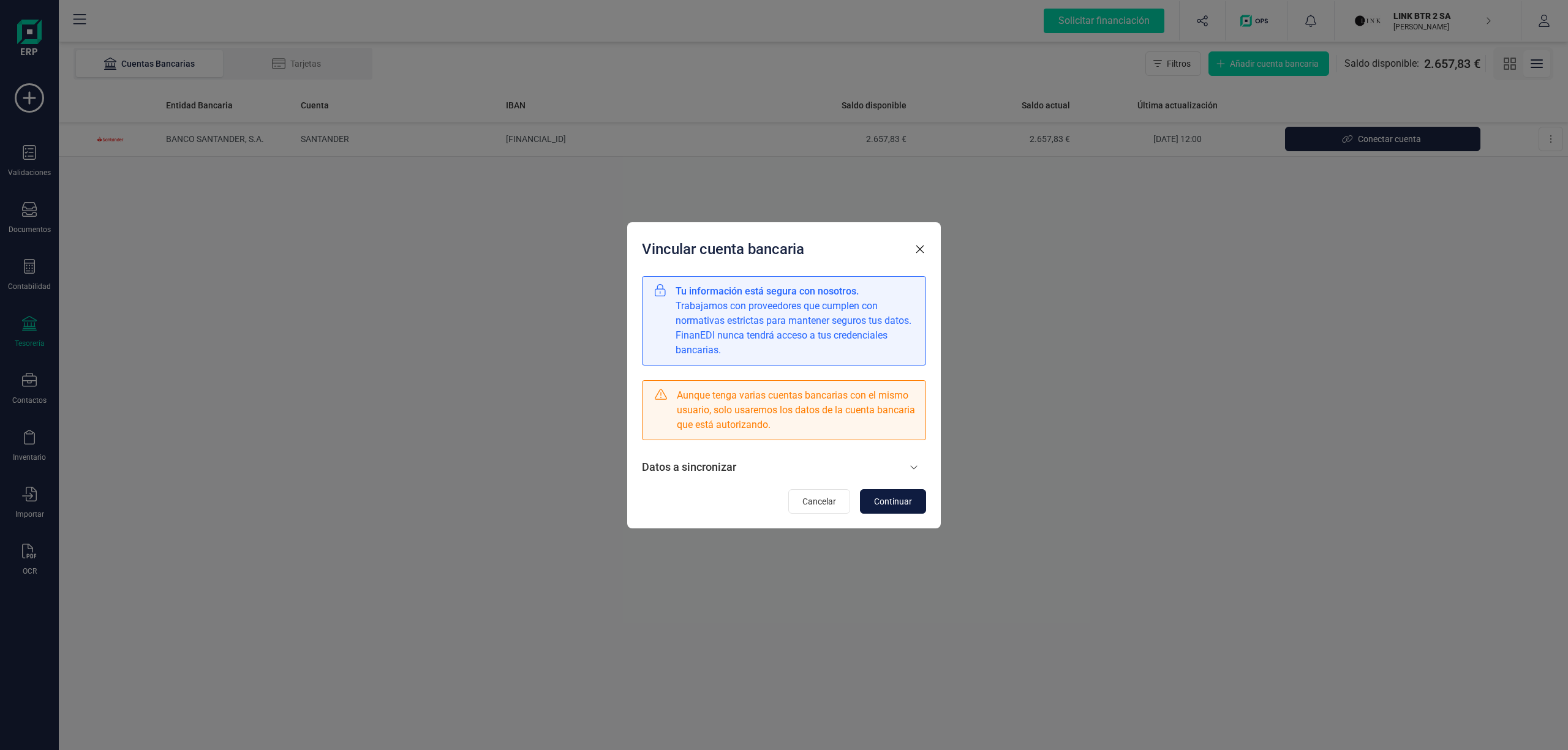
click at [909, 496] on span "Continuar" at bounding box center [893, 502] width 38 height 12
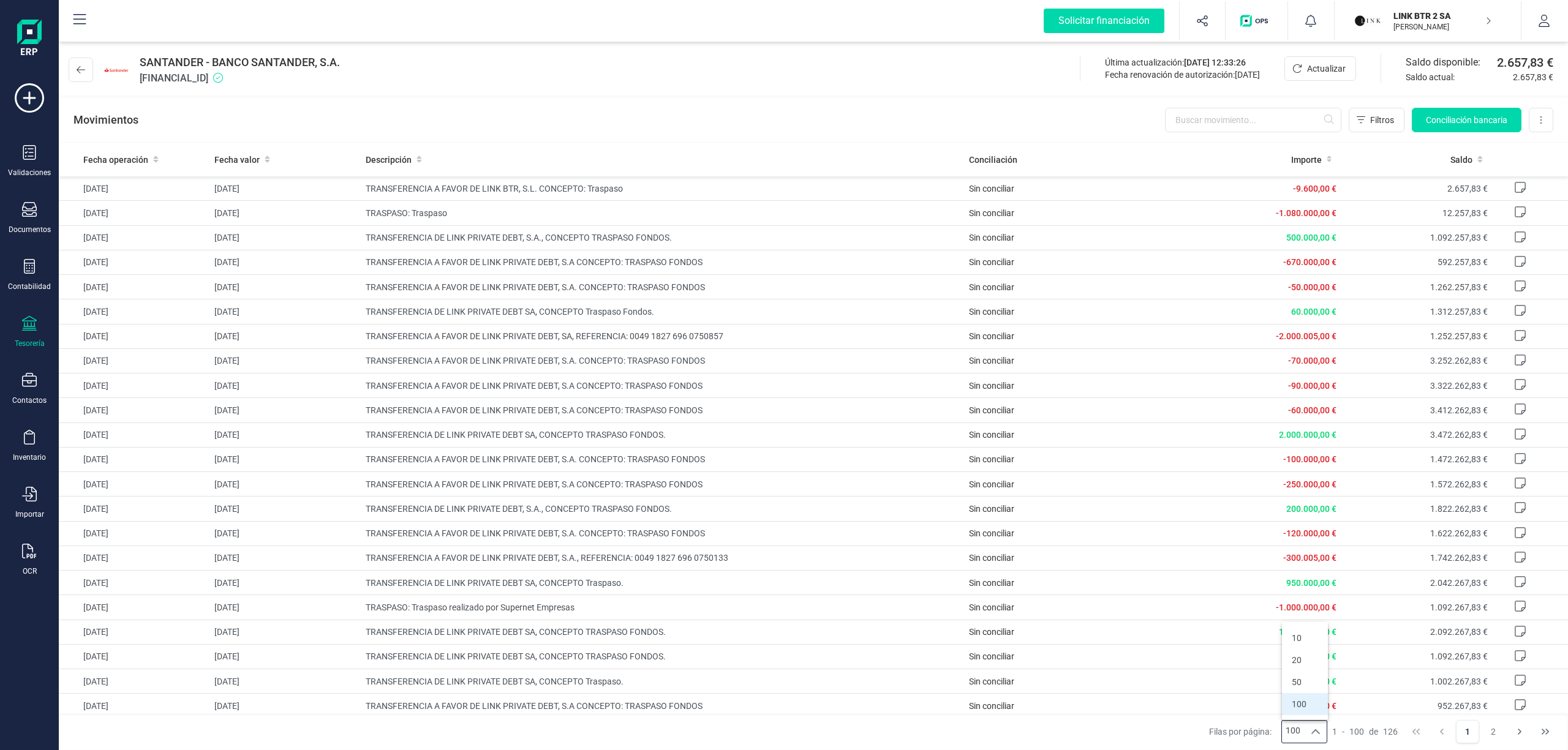
scroll to position [1965, 0]
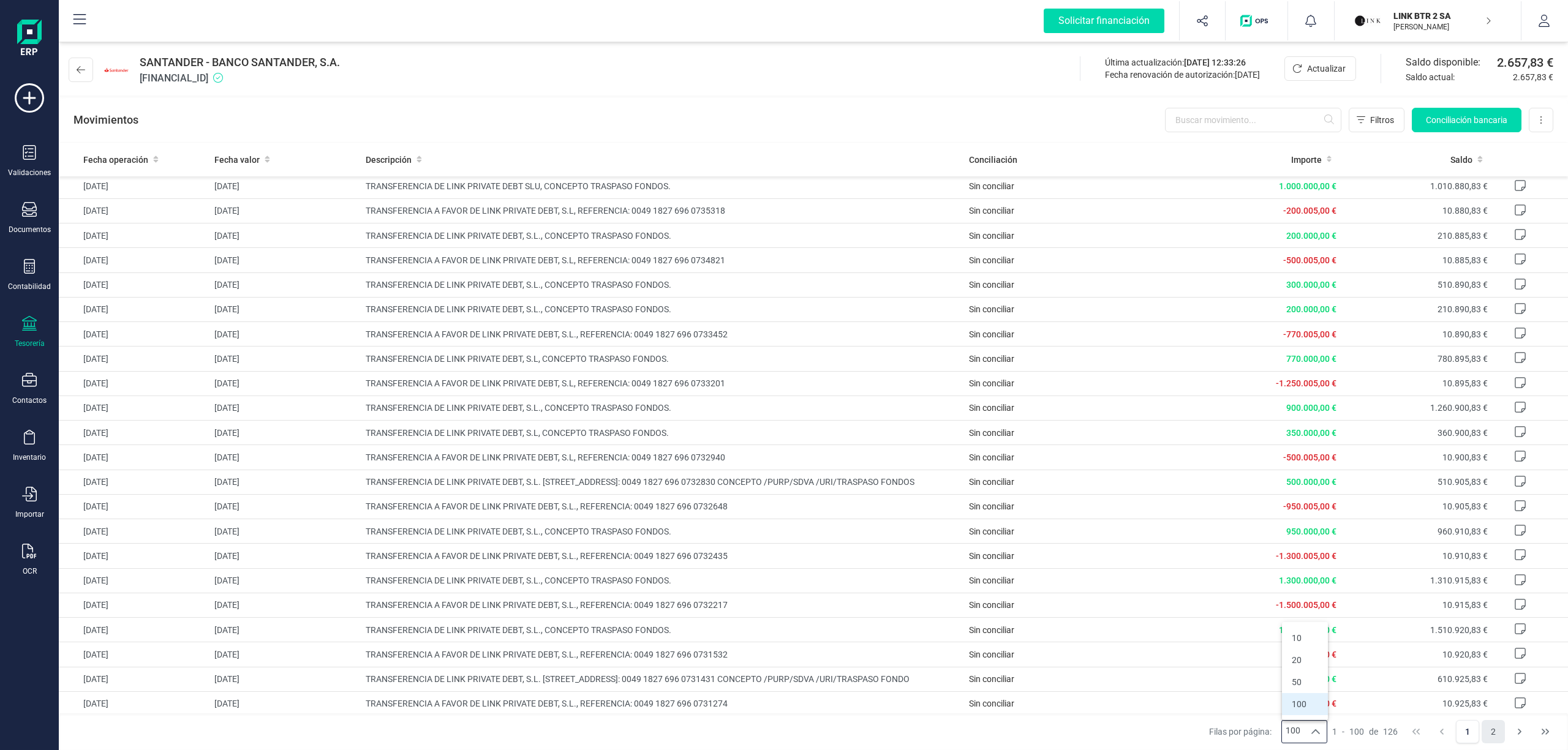
click at [1496, 729] on button "2" at bounding box center [1493, 732] width 23 height 23
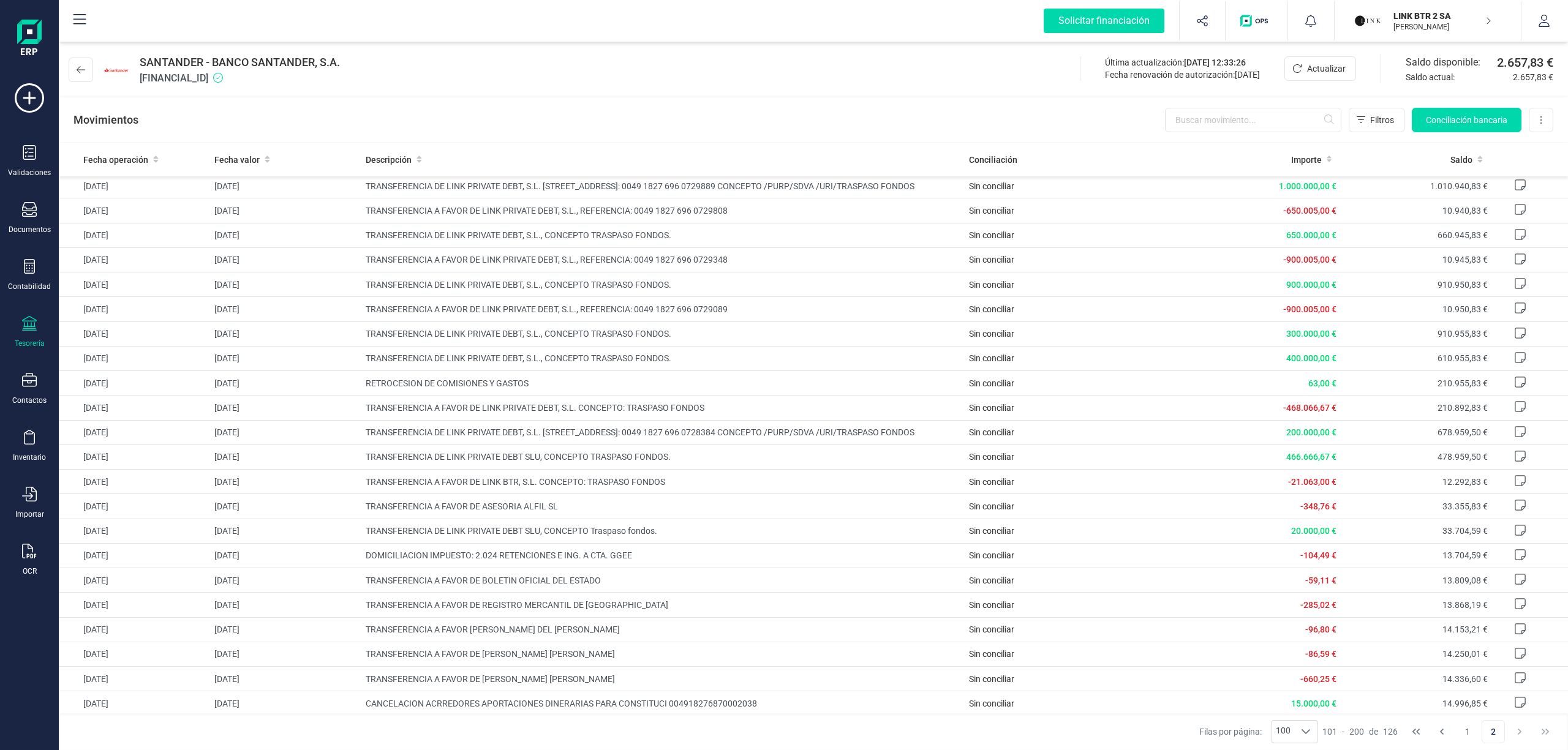
scroll to position [0, 0]
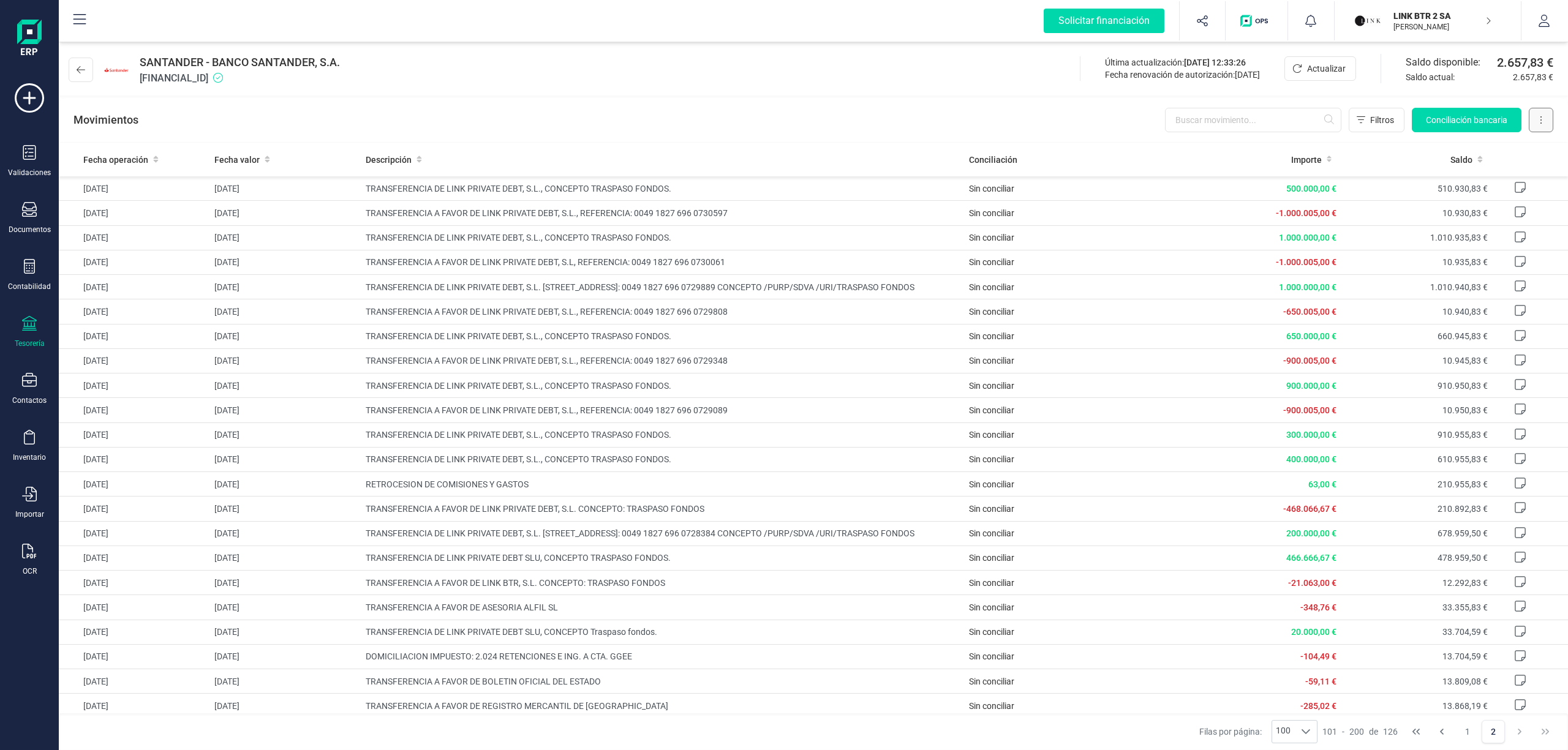
click at [1542, 114] on button at bounding box center [1542, 120] width 25 height 25
click at [1518, 147] on span "Descargar Excel" at bounding box center [1513, 150] width 60 height 12
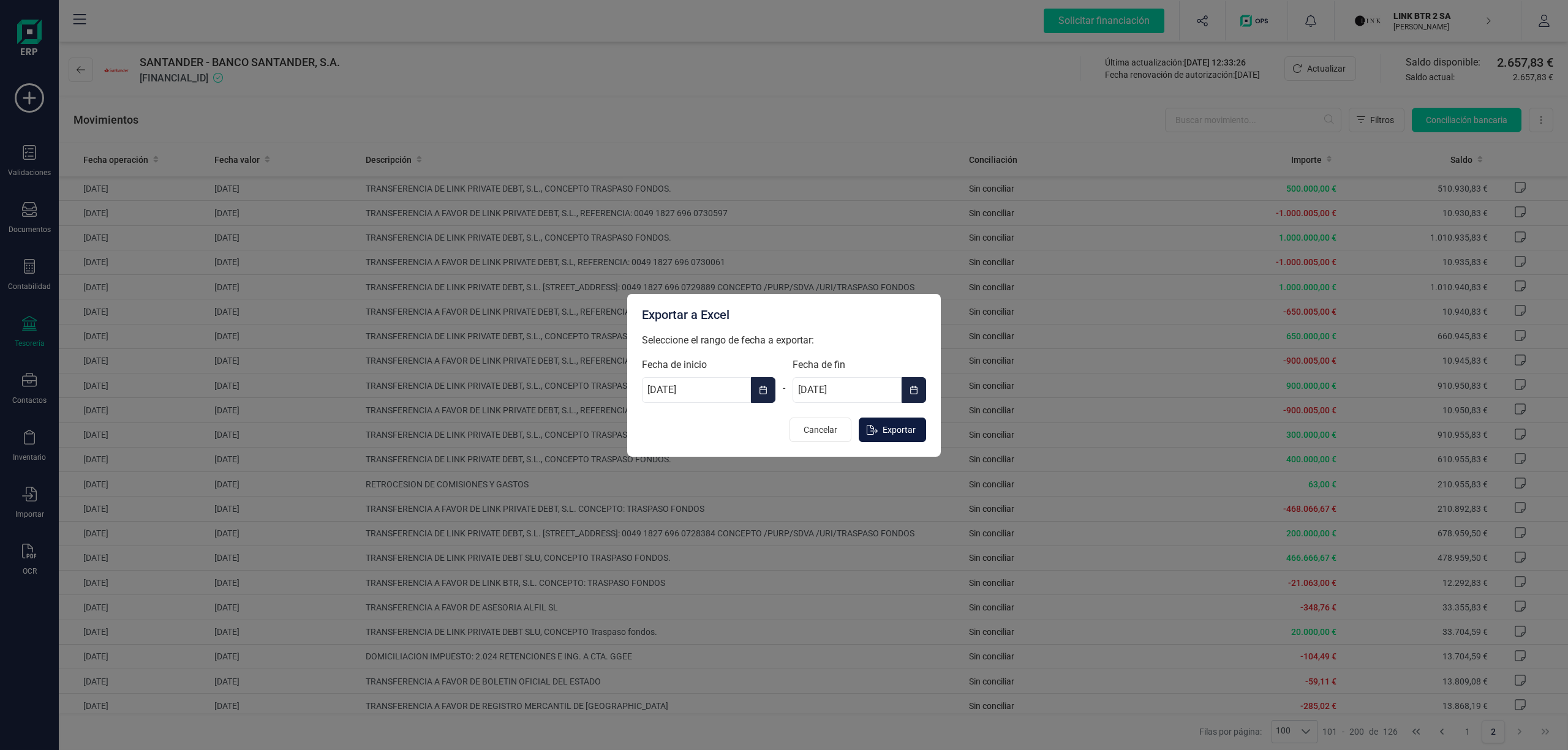
click at [896, 429] on span "Exportar" at bounding box center [899, 430] width 33 height 12
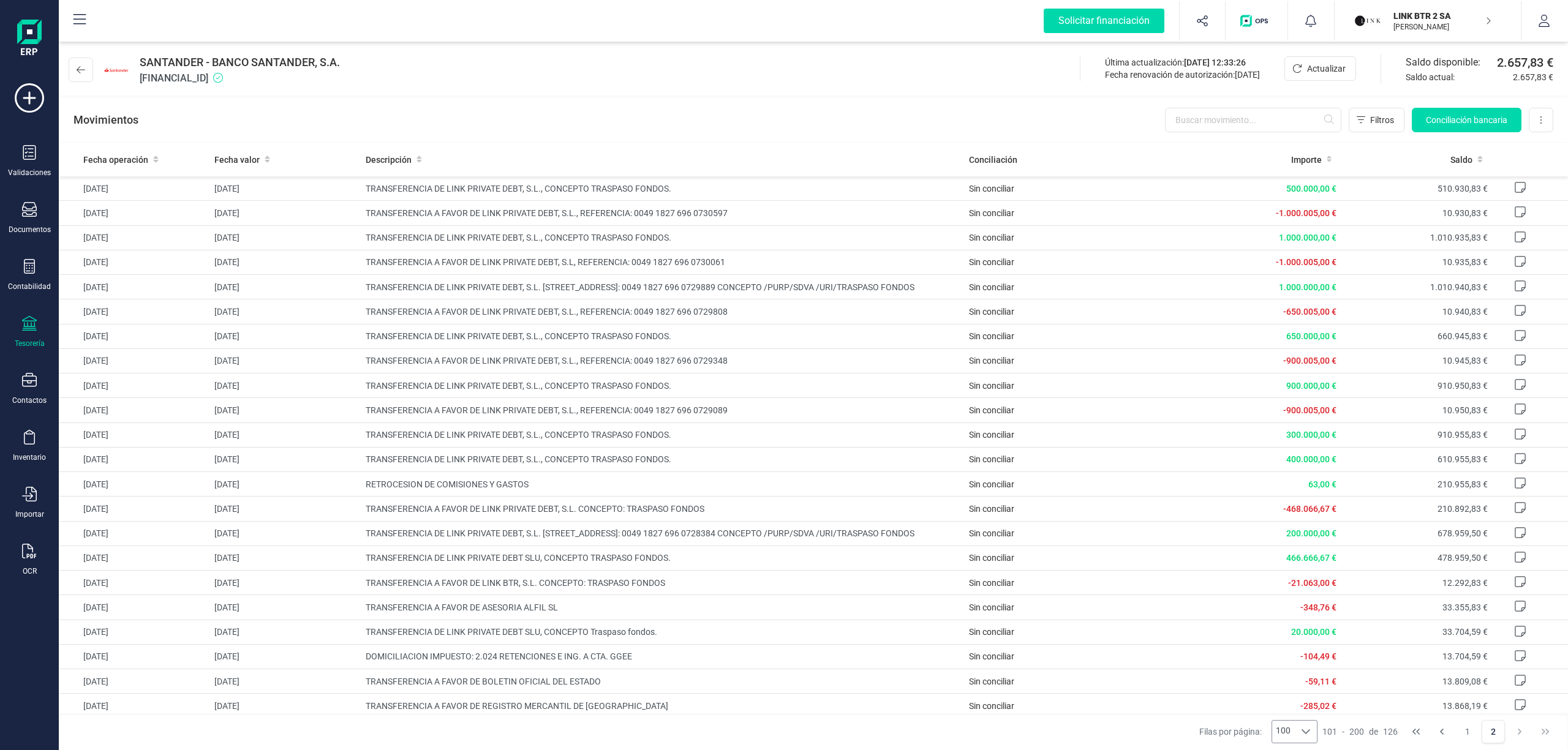
click at [1304, 727] on icon at bounding box center [1306, 732] width 10 height 10
click at [1300, 707] on li "100" at bounding box center [1295, 704] width 46 height 22
click at [1320, 75] on span "Actualizar" at bounding box center [1326, 68] width 39 height 12
click at [82, 72] on icon at bounding box center [80, 70] width 8 height 10
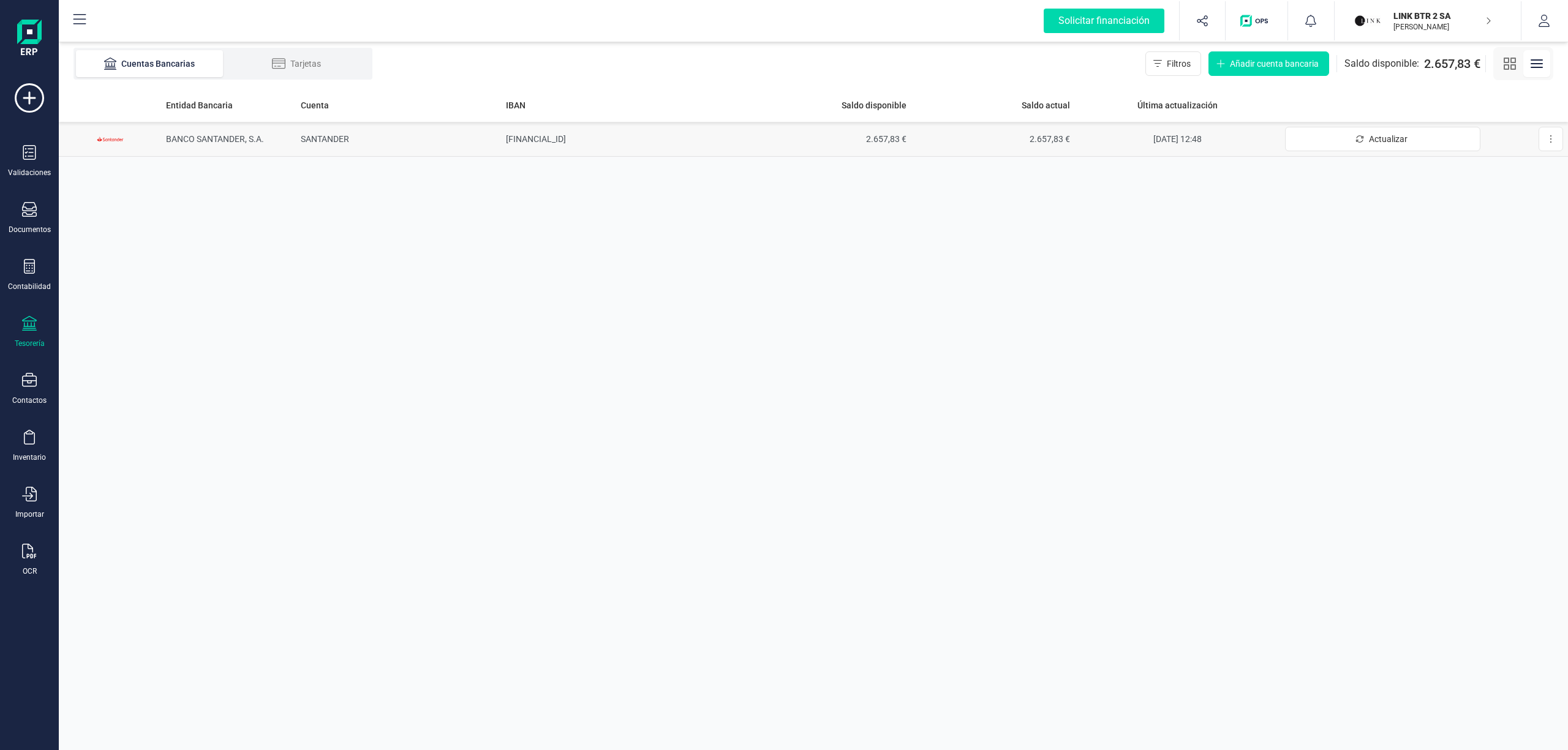
click at [209, 137] on span "BANCO SANTANDER, S.A." at bounding box center [215, 139] width 98 height 10
